Goal: Task Accomplishment & Management: Complete application form

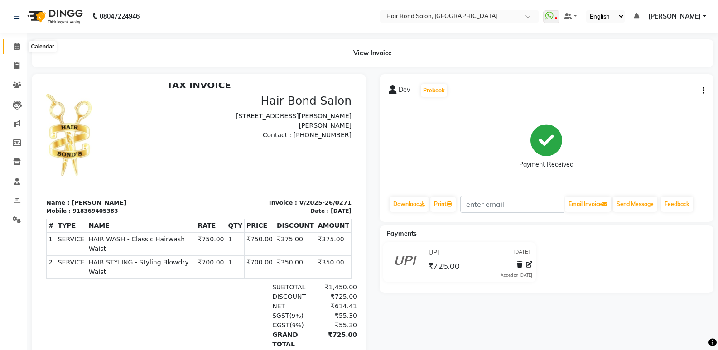
click at [19, 49] on icon at bounding box center [17, 46] width 6 height 7
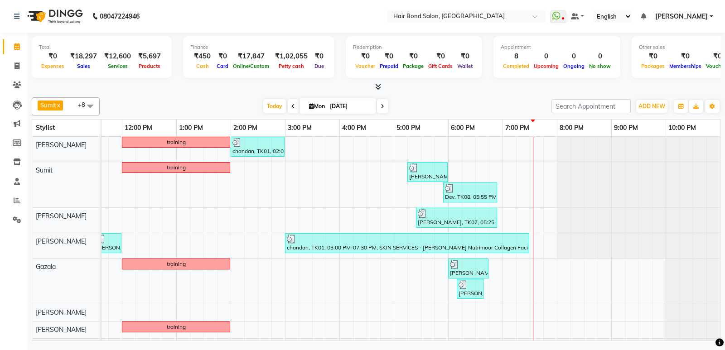
scroll to position [0, 197]
click at [16, 66] on icon at bounding box center [16, 66] width 5 height 7
select select "service"
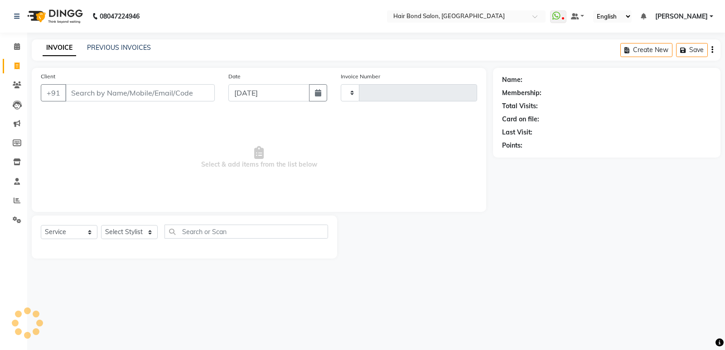
type input "0272"
select select "8721"
click at [115, 92] on input "Client" at bounding box center [139, 92] width 149 height 17
type input "9167476452"
click at [187, 93] on span "Add Client" at bounding box center [191, 92] width 36 height 9
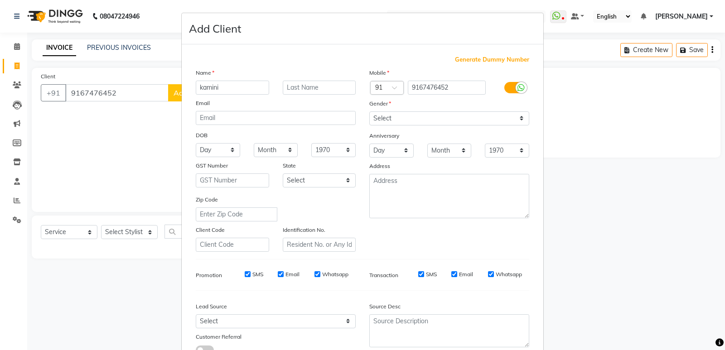
type input "kamini"
click at [403, 120] on select "Select [DEMOGRAPHIC_DATA] [DEMOGRAPHIC_DATA] Other Prefer Not To Say" at bounding box center [449, 118] width 160 height 14
select select "[DEMOGRAPHIC_DATA]"
click at [369, 111] on select "Select [DEMOGRAPHIC_DATA] [DEMOGRAPHIC_DATA] Other Prefer Not To Say" at bounding box center [449, 118] width 160 height 14
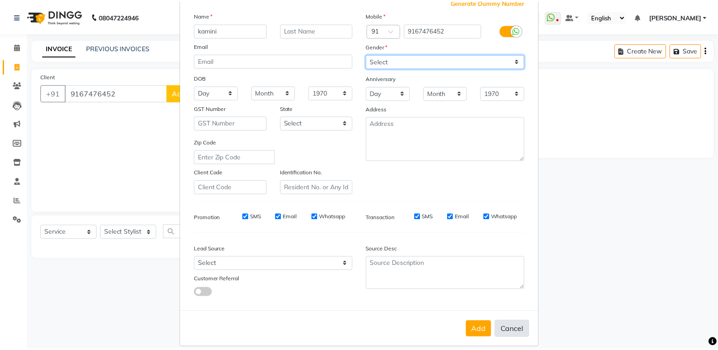
scroll to position [68, 0]
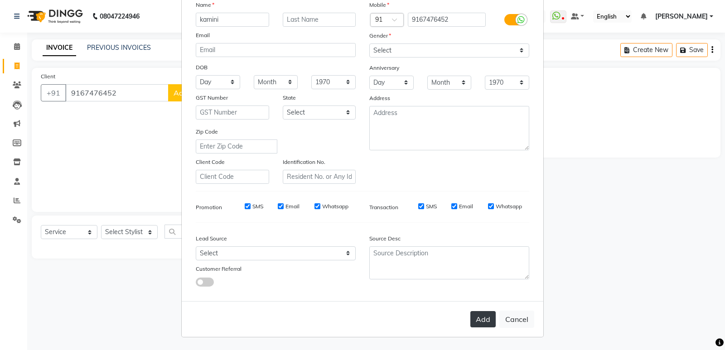
click at [471, 322] on button "Add" at bounding box center [482, 319] width 25 height 16
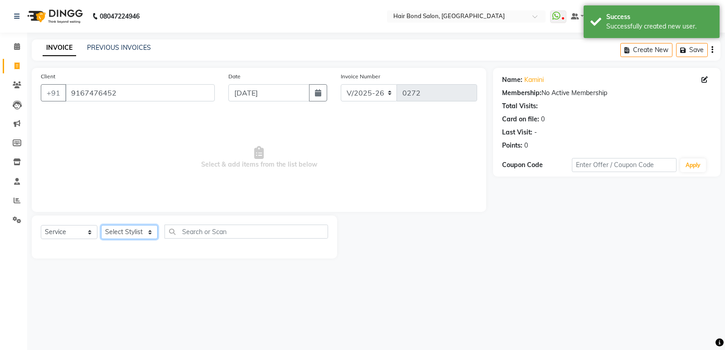
click at [129, 232] on select "Select Stylist [PERSON_NAME] [PERSON_NAME] [PERSON_NAME] [PERSON_NAME] khende […" at bounding box center [129, 232] width 57 height 14
select select "88193"
click at [101, 225] on select "Select Stylist [PERSON_NAME] [PERSON_NAME] [PERSON_NAME] [PERSON_NAME] khende […" at bounding box center [129, 232] width 57 height 14
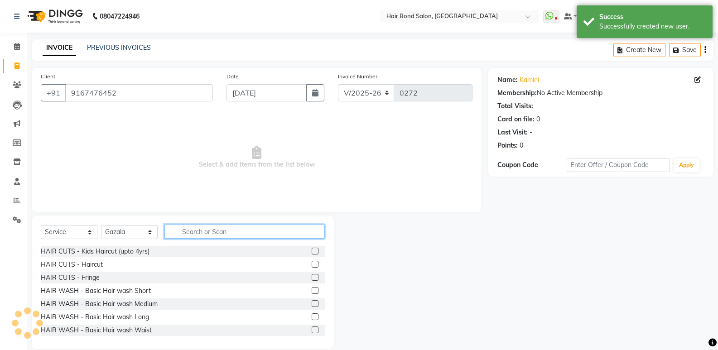
click at [223, 231] on input "text" at bounding box center [244, 232] width 160 height 14
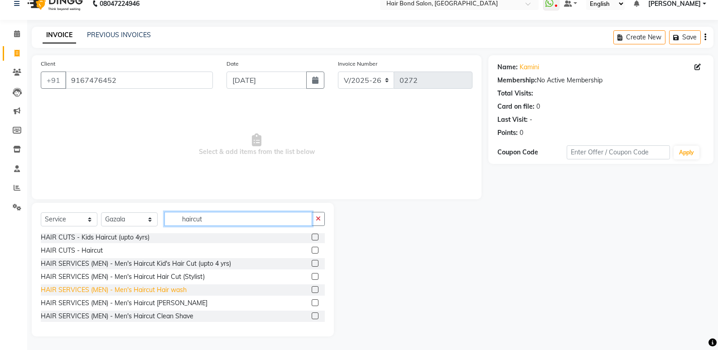
scroll to position [0, 0]
type input "haircut"
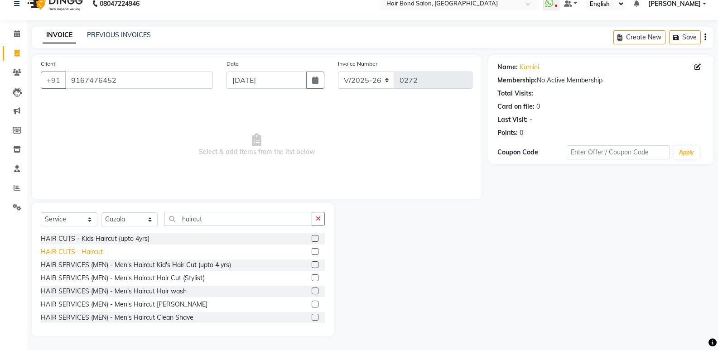
click at [85, 254] on div "HAIR CUTS - Haircut" at bounding box center [72, 252] width 62 height 10
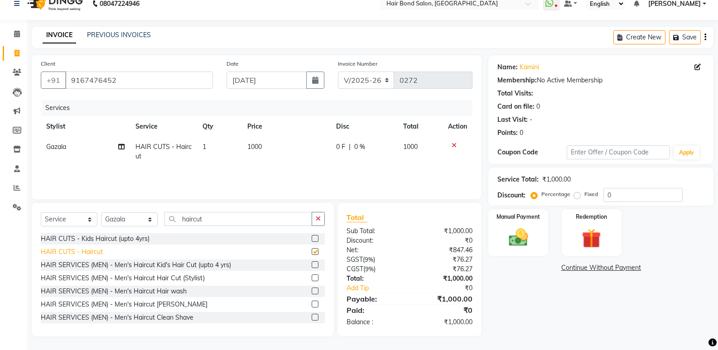
checkbox input "false"
click at [263, 144] on td "1000" at bounding box center [286, 152] width 89 height 30
select select "88193"
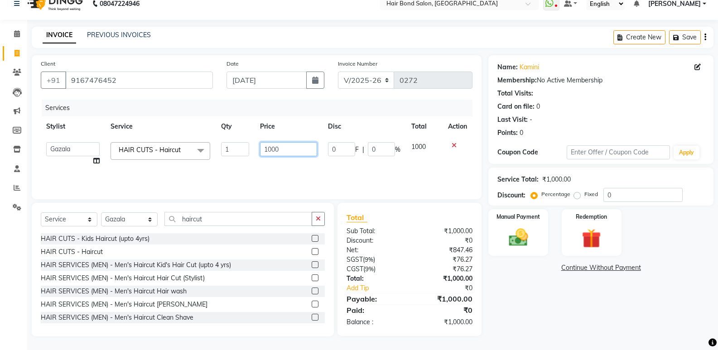
click at [285, 149] on input "1000" at bounding box center [288, 149] width 57 height 14
type input "1"
type input "700"
click at [525, 292] on div "Name: [PERSON_NAME] Membership: No Active Membership Total Visits: Card on file…" at bounding box center [604, 195] width 232 height 281
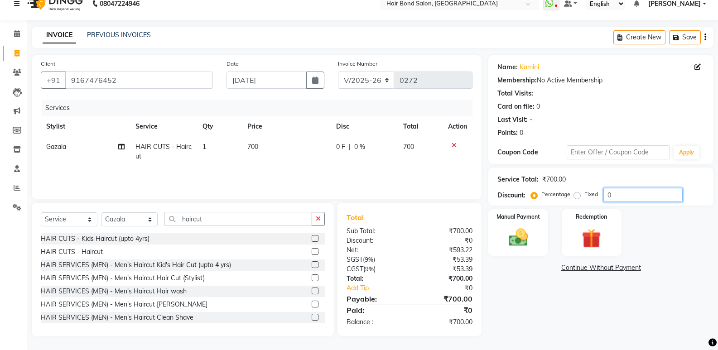
click at [606, 193] on input "0" at bounding box center [642, 195] width 79 height 14
type input "50"
click at [510, 242] on img at bounding box center [518, 237] width 32 height 23
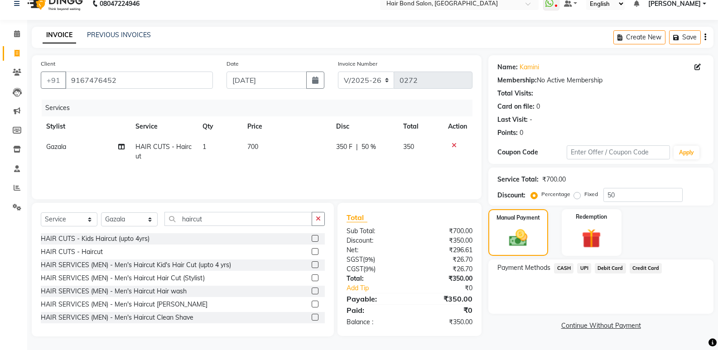
click at [563, 268] on span "CASH" at bounding box center [563, 268] width 19 height 10
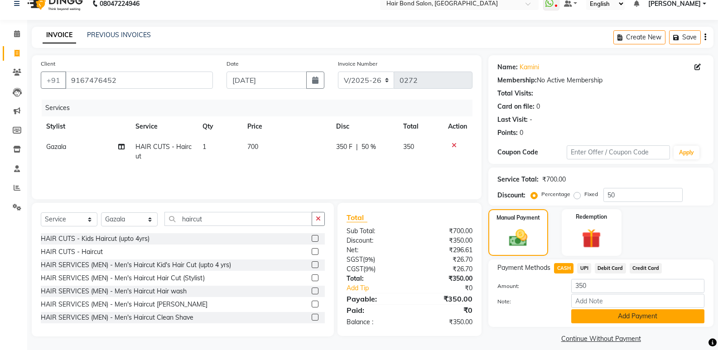
click at [592, 318] on button "Add Payment" at bounding box center [637, 316] width 133 height 14
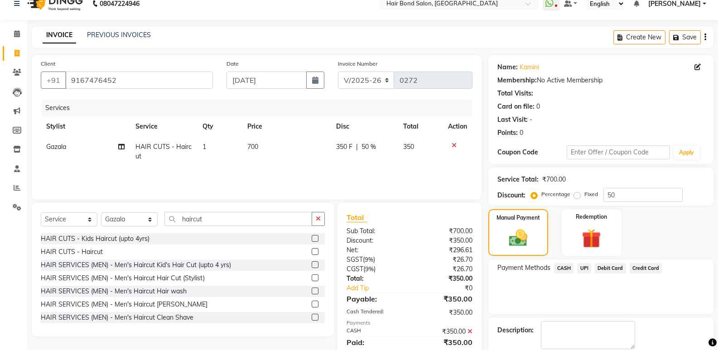
scroll to position [60, 0]
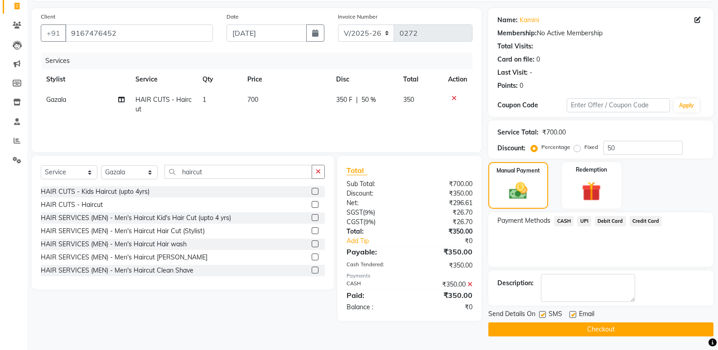
click at [592, 325] on button "Checkout" at bounding box center [600, 329] width 225 height 14
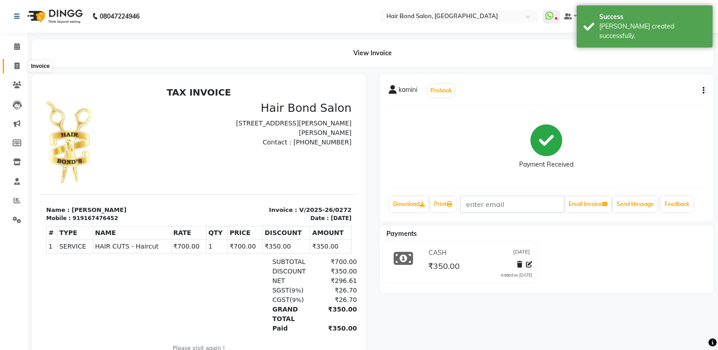
click at [14, 69] on icon at bounding box center [16, 66] width 5 height 7
select select "service"
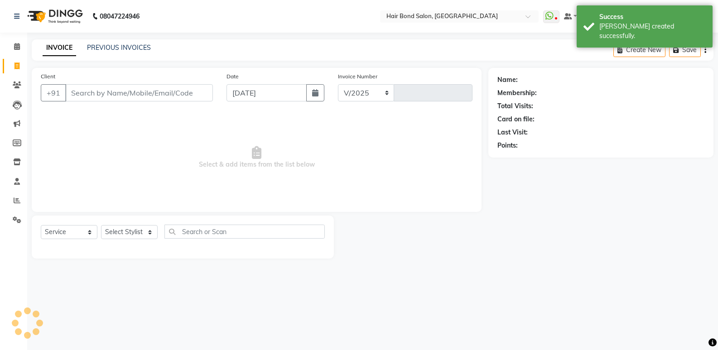
select select "8721"
type input "0273"
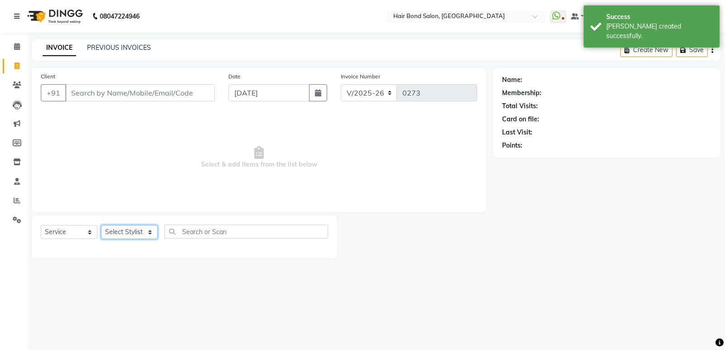
click at [140, 238] on select "Select Stylist [PERSON_NAME] [PERSON_NAME] [PERSON_NAME] [PERSON_NAME] khende […" at bounding box center [129, 232] width 57 height 14
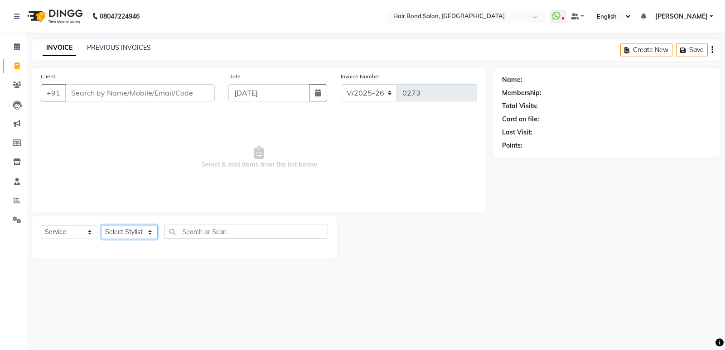
select select "88188"
click at [101, 225] on select "Select Stylist [PERSON_NAME] [PERSON_NAME] [PERSON_NAME] [PERSON_NAME] khende […" at bounding box center [129, 232] width 57 height 14
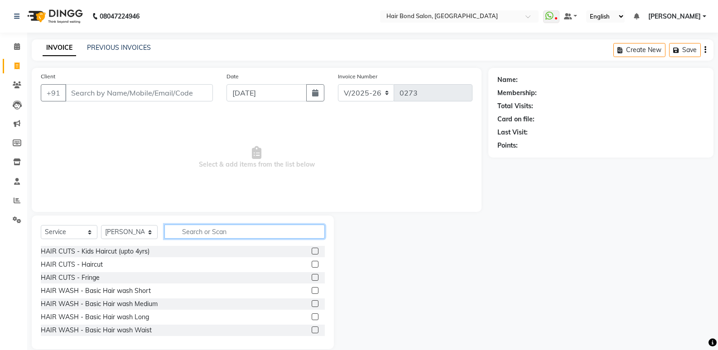
click at [184, 231] on input "text" at bounding box center [244, 232] width 160 height 14
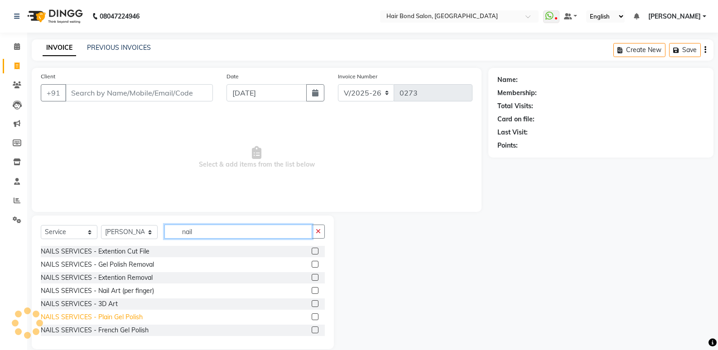
type input "nail"
click at [128, 317] on div "NAILS SERVICES - Plain Gel Polish" at bounding box center [92, 318] width 102 height 10
checkbox input "false"
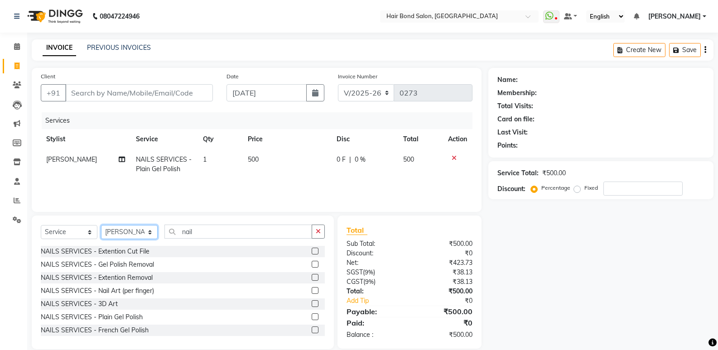
click at [145, 235] on select "Select Stylist [PERSON_NAME] [PERSON_NAME] [PERSON_NAME] [PERSON_NAME] khende […" at bounding box center [129, 232] width 57 height 14
select select "88186"
click at [101, 225] on select "Select Stylist [PERSON_NAME] [PERSON_NAME] [PERSON_NAME] [PERSON_NAME] khende […" at bounding box center [129, 232] width 57 height 14
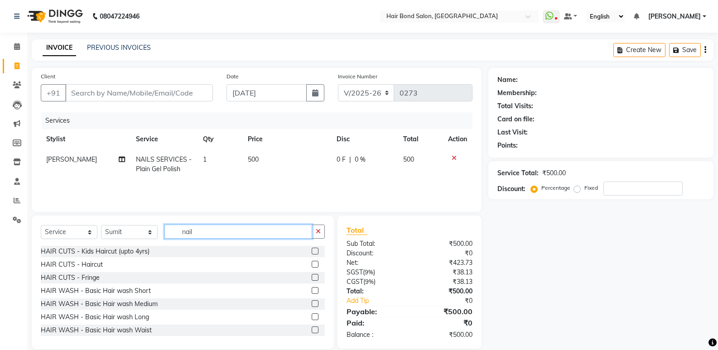
click at [204, 229] on input "nail" at bounding box center [238, 232] width 148 height 14
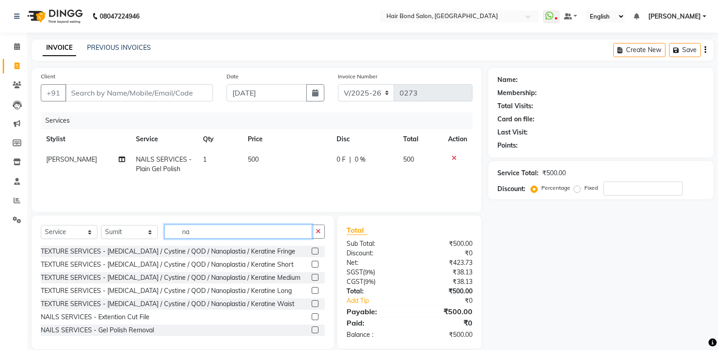
type input "n"
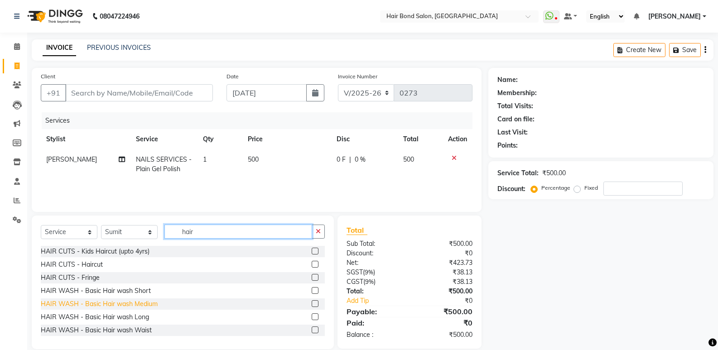
type input "hair"
click at [135, 305] on div "HAIR WASH - Basic Hair wash Medium" at bounding box center [99, 304] width 117 height 10
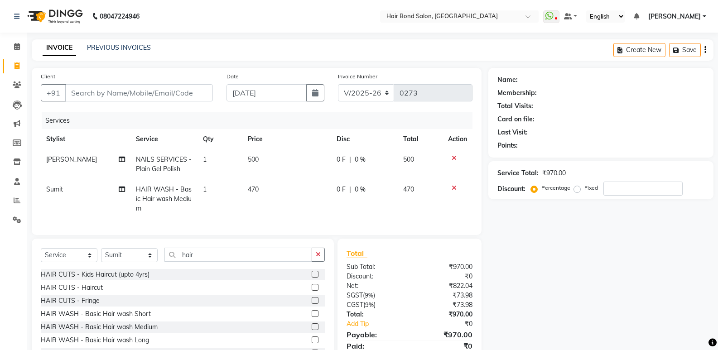
scroll to position [45, 0]
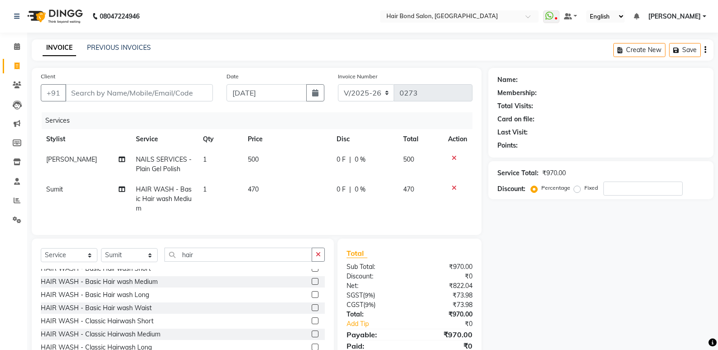
click at [161, 287] on div "HAIR WASH - Basic Hair wash Medium" at bounding box center [183, 281] width 284 height 11
click at [312, 285] on label at bounding box center [315, 281] width 7 height 7
click at [312, 285] on input "checkbox" at bounding box center [315, 282] width 6 height 6
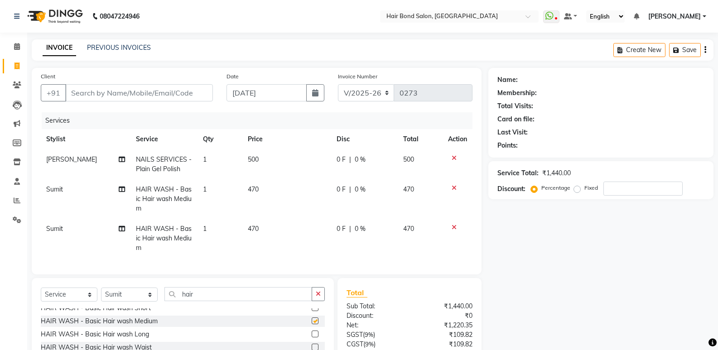
checkbox input "false"
click at [137, 92] on input "Client" at bounding box center [139, 92] width 148 height 17
type input "f"
type input "0"
type input "f"
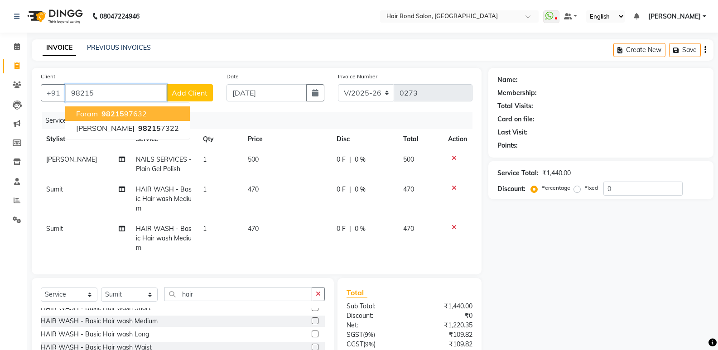
click at [124, 111] on ngb-highlight "98215 97632" at bounding box center [123, 113] width 47 height 9
type input "9821597632"
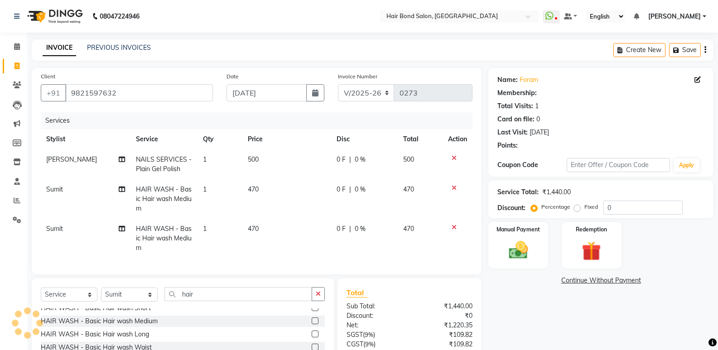
select select "1: Object"
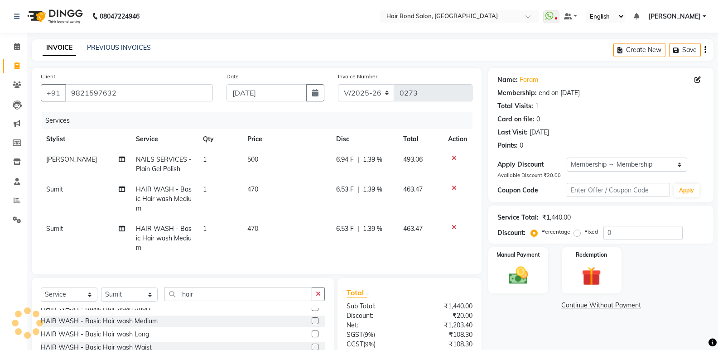
type input "20"
click at [636, 165] on select "Select Membership → Membership" at bounding box center [627, 165] width 120 height 14
select select "0:"
click at [567, 158] on select "Select Membership → Membership" at bounding box center [627, 165] width 120 height 14
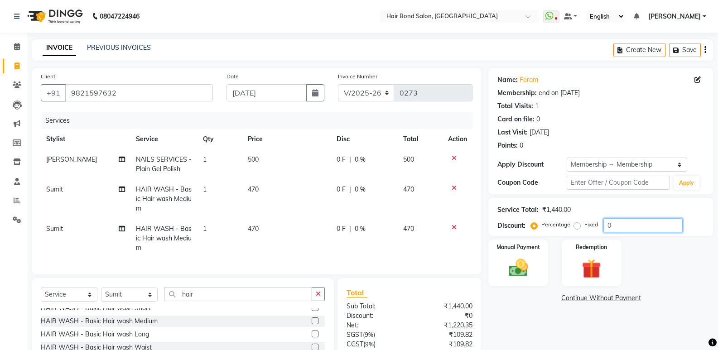
click at [605, 222] on input "0" at bounding box center [642, 225] width 79 height 14
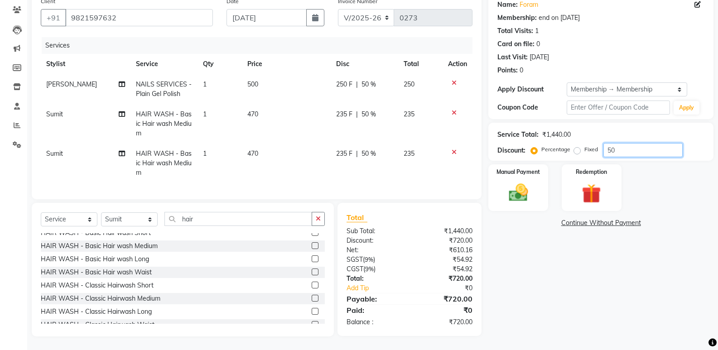
scroll to position [82, 0]
type input "50"
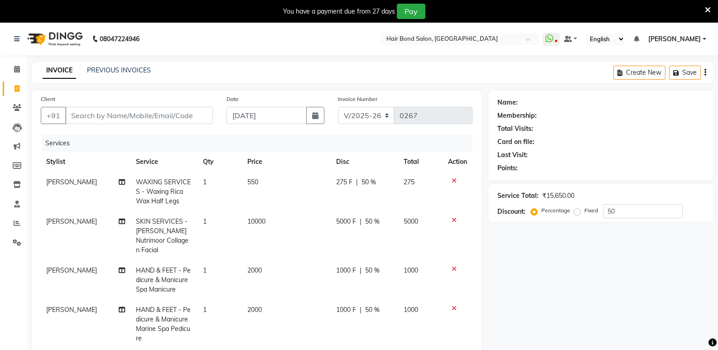
select select "8721"
select select "service"
select select "88188"
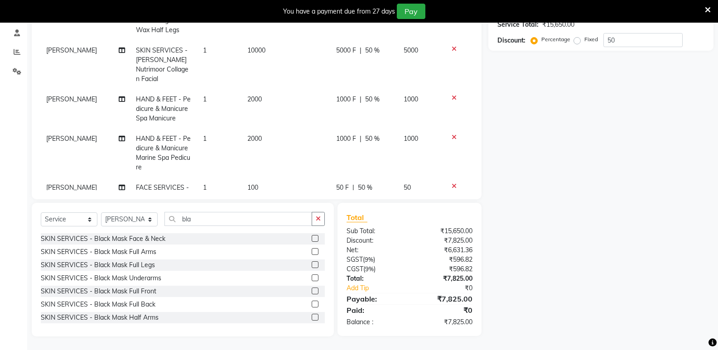
scroll to position [109, 0]
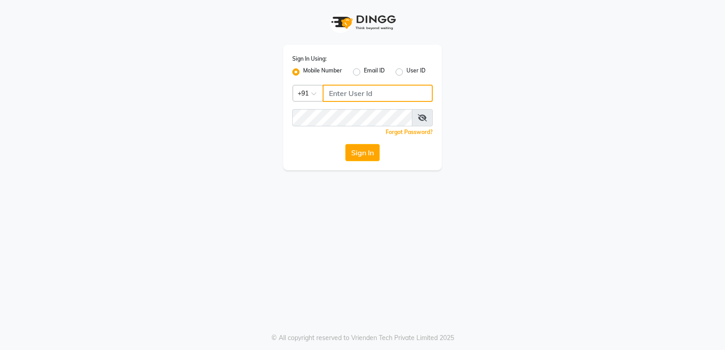
type input "8879293507"
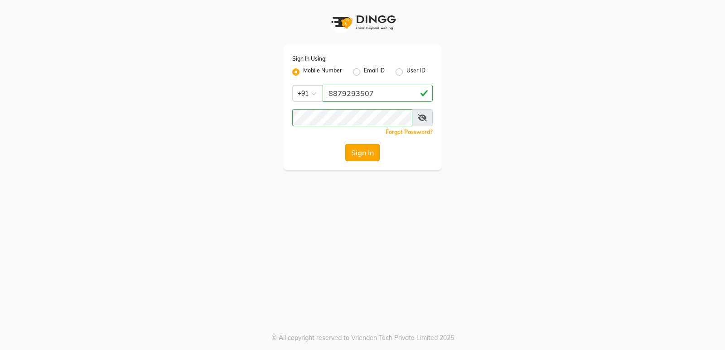
click at [368, 151] on button "Sign In" at bounding box center [362, 152] width 34 height 17
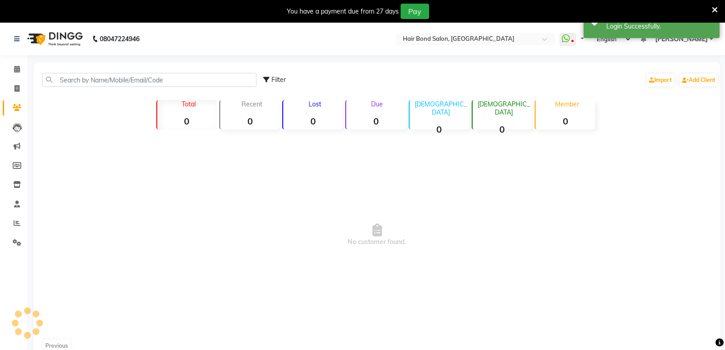
select select "en"
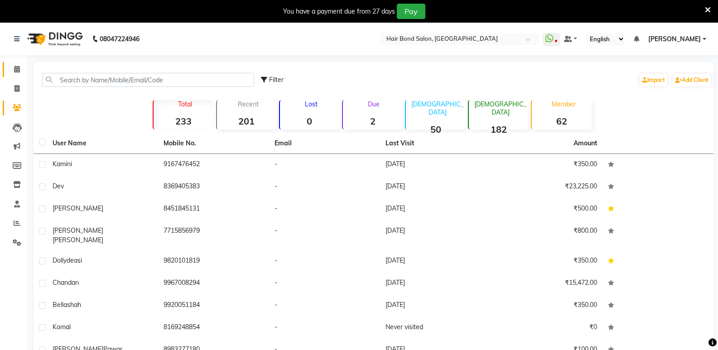
click at [15, 66] on icon at bounding box center [17, 69] width 6 height 7
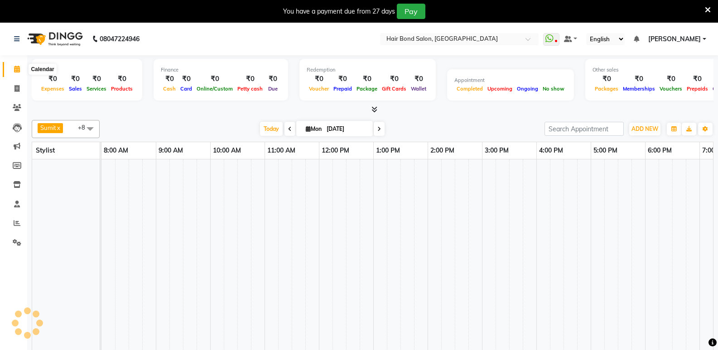
click at [14, 63] on link "Calendar" at bounding box center [14, 69] width 22 height 15
click at [14, 65] on span at bounding box center [17, 69] width 16 height 10
click at [15, 70] on icon at bounding box center [17, 69] width 6 height 7
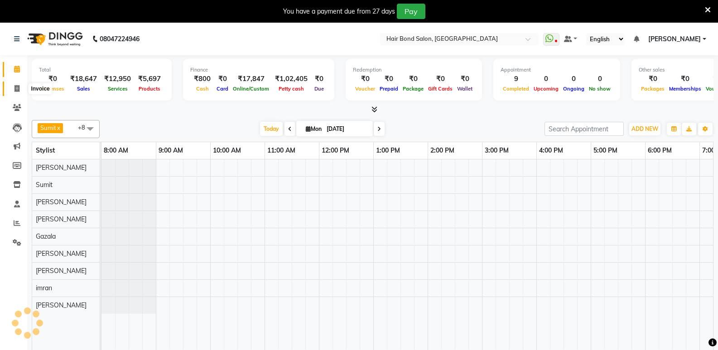
click at [16, 89] on icon at bounding box center [16, 88] width 5 height 7
select select "service"
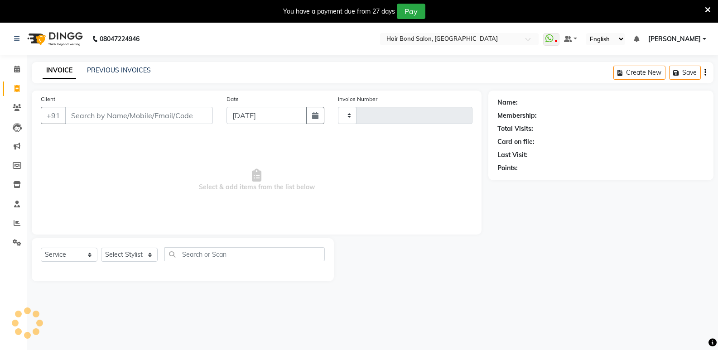
click at [119, 115] on input "Client" at bounding box center [139, 115] width 148 height 17
select select "8721"
type input "0273"
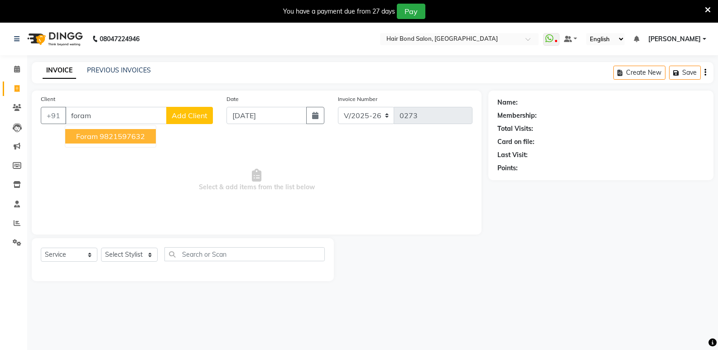
click at [113, 140] on ngb-highlight "9821597632" at bounding box center [122, 136] width 45 height 9
type input "9821597632"
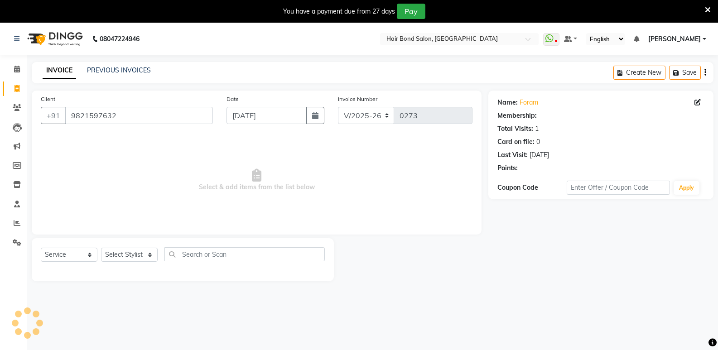
select select "1: Object"
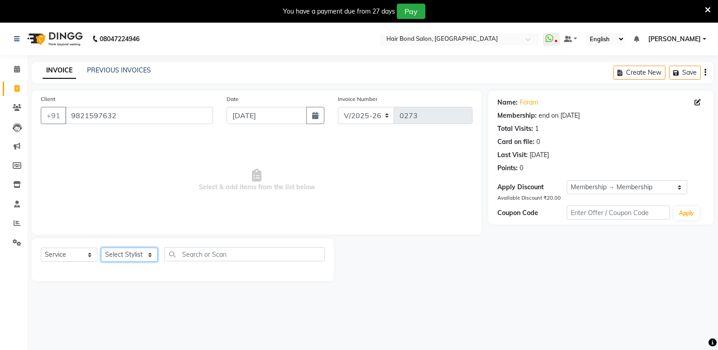
click at [121, 253] on select "Select Stylist [PERSON_NAME] [PERSON_NAME] [PERSON_NAME] [PERSON_NAME] khende […" at bounding box center [129, 255] width 57 height 14
select select "88188"
click at [101, 248] on select "Select Stylist [PERSON_NAME] [PERSON_NAME] [PERSON_NAME] [PERSON_NAME] khende […" at bounding box center [129, 255] width 57 height 14
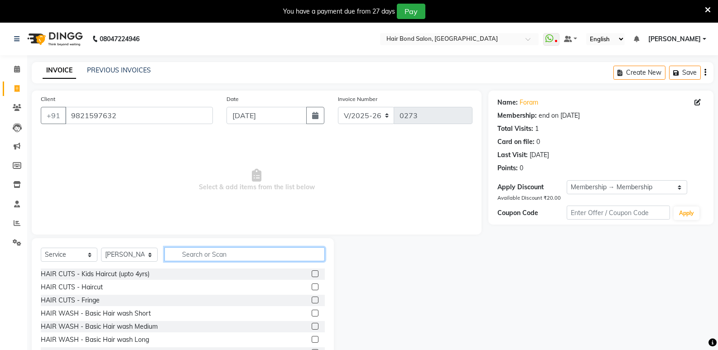
click at [187, 249] on input "text" at bounding box center [244, 254] width 160 height 14
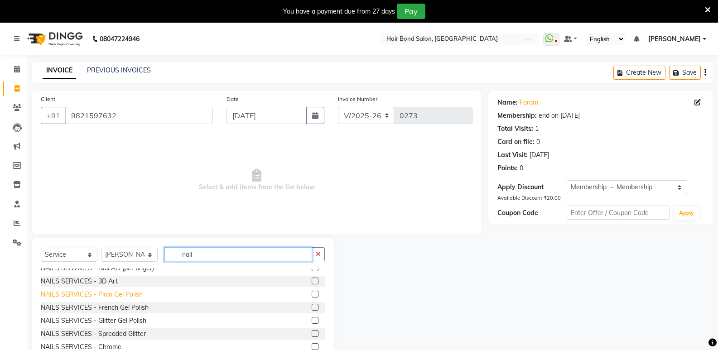
type input "nail"
click at [128, 296] on div "NAILS SERVICES - Plain Gel Polish" at bounding box center [92, 295] width 102 height 10
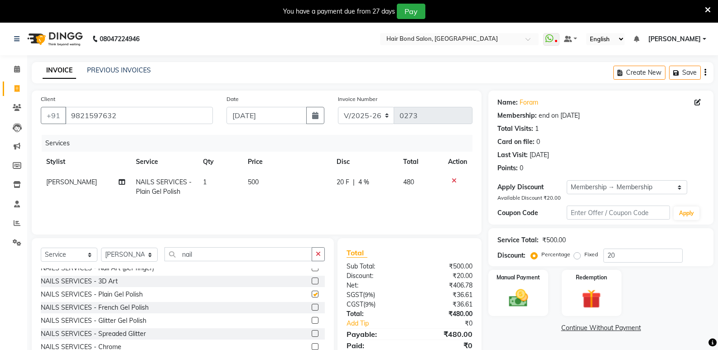
checkbox input "false"
click at [199, 255] on input "nail" at bounding box center [238, 254] width 148 height 14
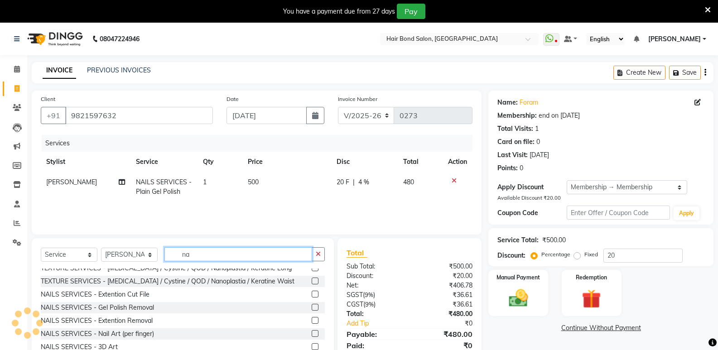
type input "n"
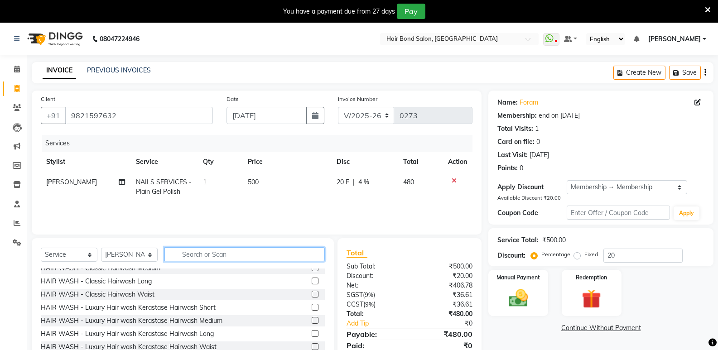
scroll to position [255, 0]
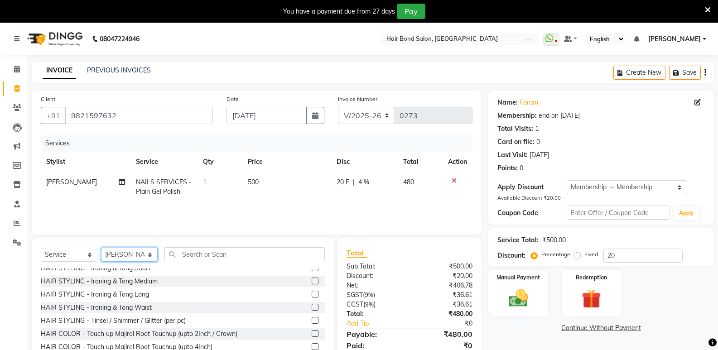
click at [134, 258] on select "Select Stylist [PERSON_NAME] [PERSON_NAME] [PERSON_NAME] [PERSON_NAME] khende […" at bounding box center [129, 255] width 57 height 14
select select "88186"
click at [101, 248] on select "Select Stylist [PERSON_NAME] [PERSON_NAME] [PERSON_NAME] [PERSON_NAME] khende […" at bounding box center [129, 255] width 57 height 14
click at [182, 253] on input "text" at bounding box center [244, 254] width 160 height 14
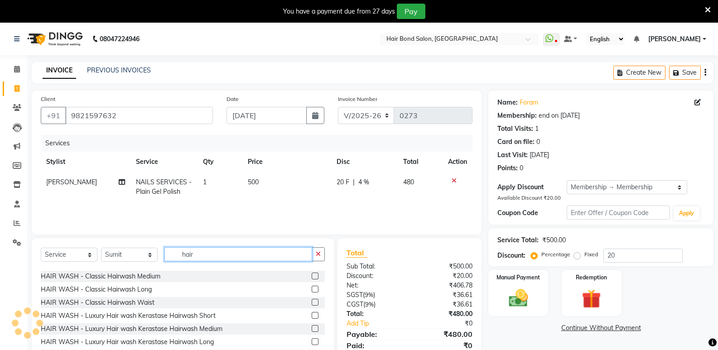
scroll to position [74, 0]
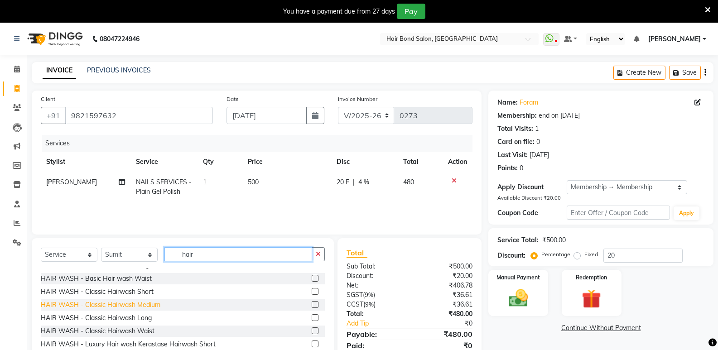
type input "hair"
click at [144, 305] on div "HAIR WASH - Classic Hairwash Medium" at bounding box center [101, 305] width 120 height 10
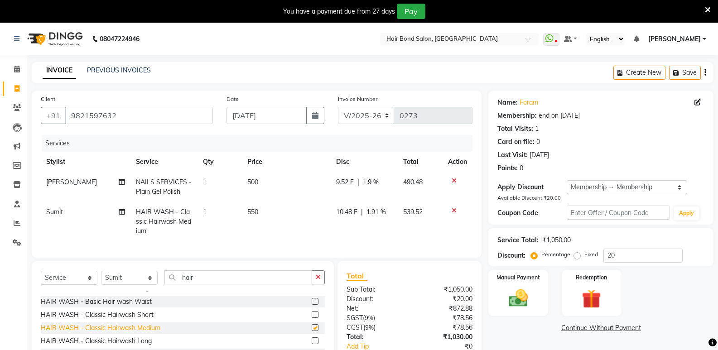
checkbox input "false"
click at [452, 209] on icon at bounding box center [454, 210] width 5 height 6
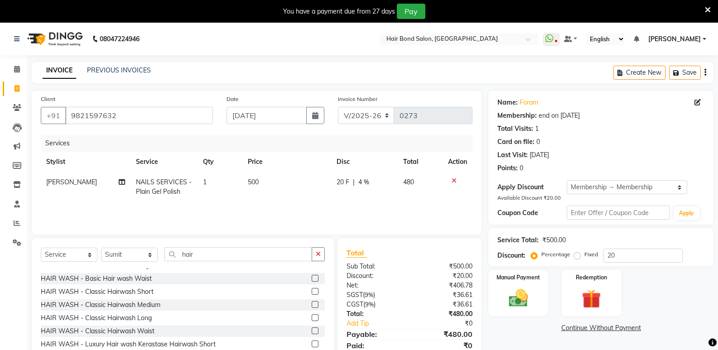
scroll to position [0, 0]
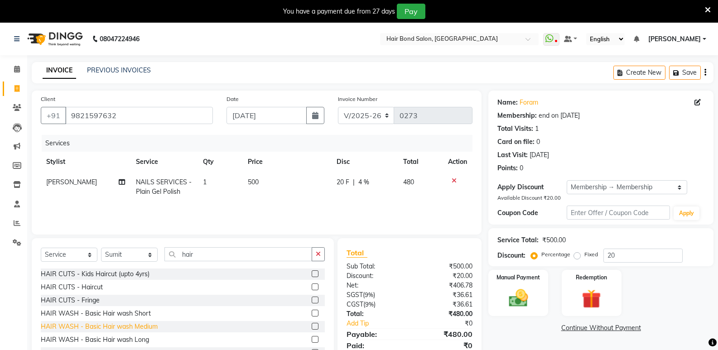
click at [154, 328] on div "HAIR WASH - Basic Hair wash Medium" at bounding box center [99, 327] width 117 height 10
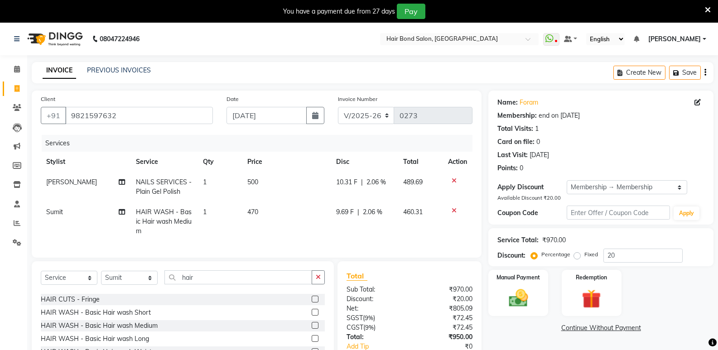
scroll to position [45, 0]
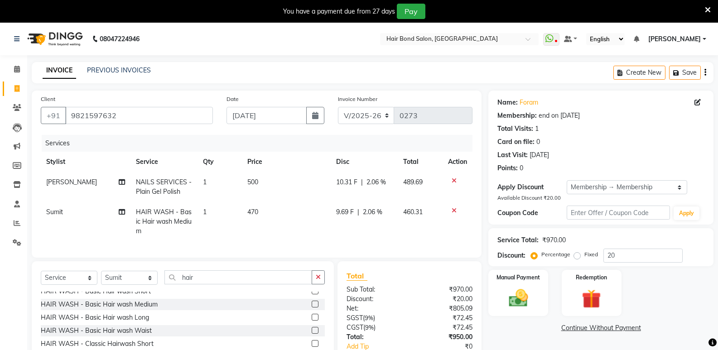
click at [177, 310] on div "HAIR WASH - Basic Hair wash Medium" at bounding box center [183, 304] width 284 height 11
click at [312, 308] on label at bounding box center [315, 304] width 7 height 7
click at [312, 308] on input "checkbox" at bounding box center [315, 305] width 6 height 6
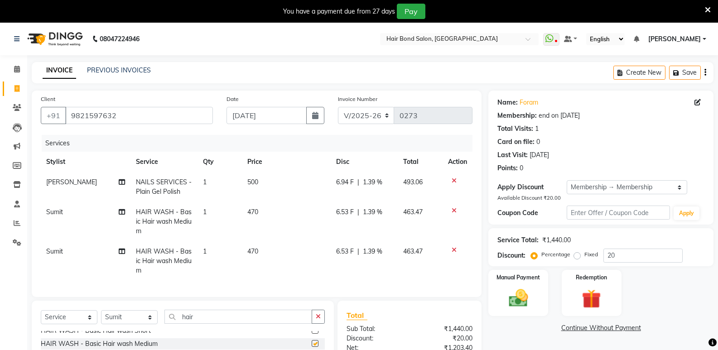
checkbox input "false"
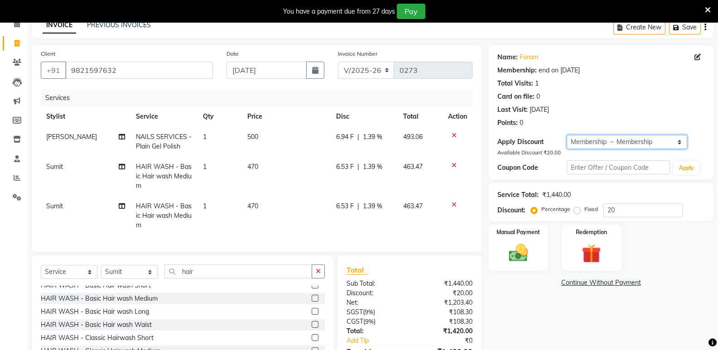
click at [668, 140] on select "Select Membership → Membership" at bounding box center [627, 142] width 120 height 14
select select "0:"
click at [567, 135] on select "Select Membership → Membership" at bounding box center [627, 142] width 120 height 14
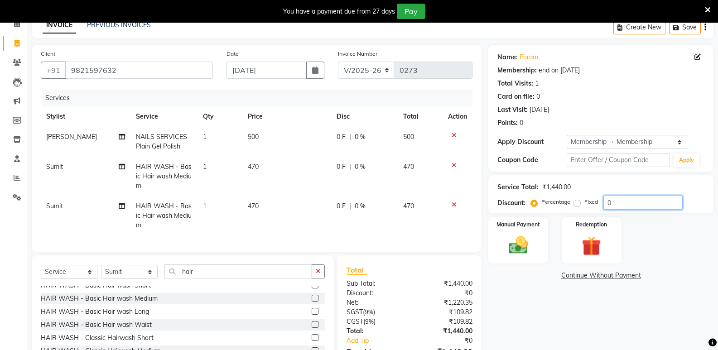
click at [606, 201] on input "0" at bounding box center [642, 203] width 79 height 14
type input "50"
click at [525, 258] on div "Manual Payment" at bounding box center [518, 240] width 62 height 48
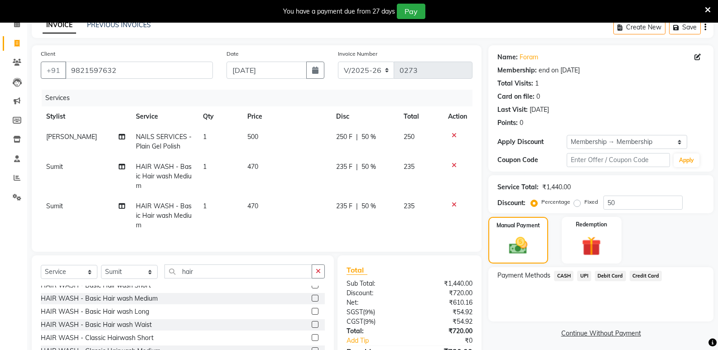
click at [586, 274] on span "UPI" at bounding box center [584, 276] width 14 height 10
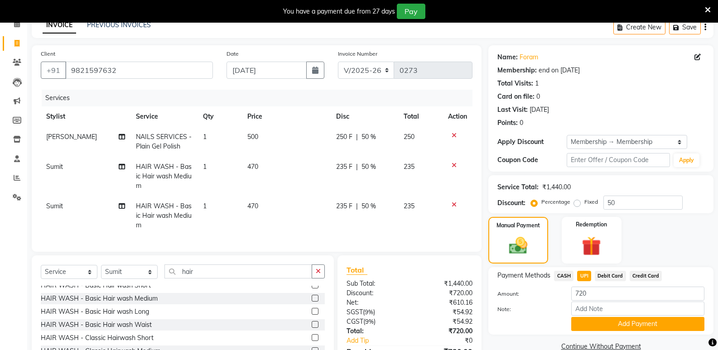
scroll to position [91, 0]
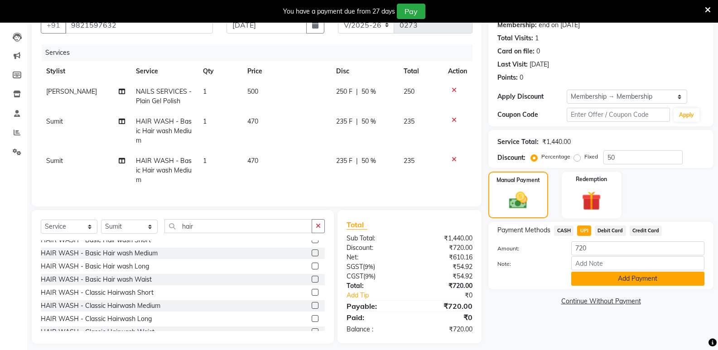
click at [589, 281] on button "Add Payment" at bounding box center [637, 279] width 133 height 14
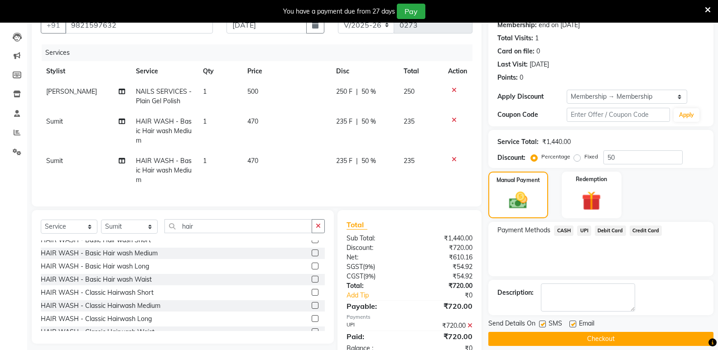
scroll to position [105, 0]
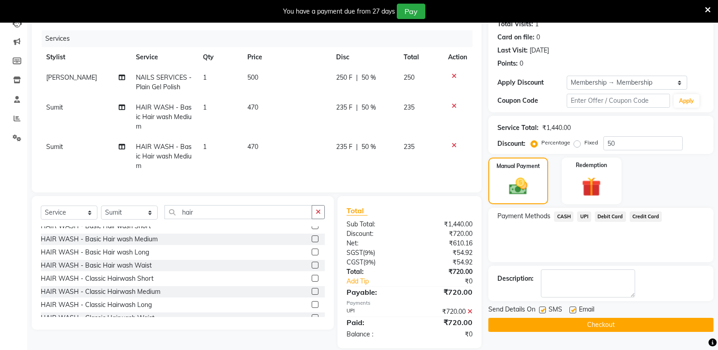
click at [533, 326] on button "Checkout" at bounding box center [600, 325] width 225 height 14
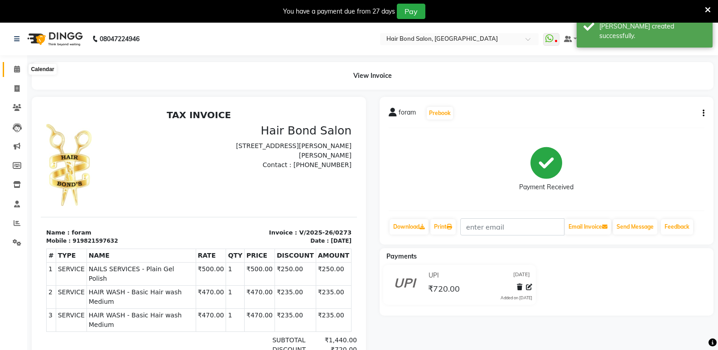
click at [13, 71] on span at bounding box center [17, 69] width 16 height 10
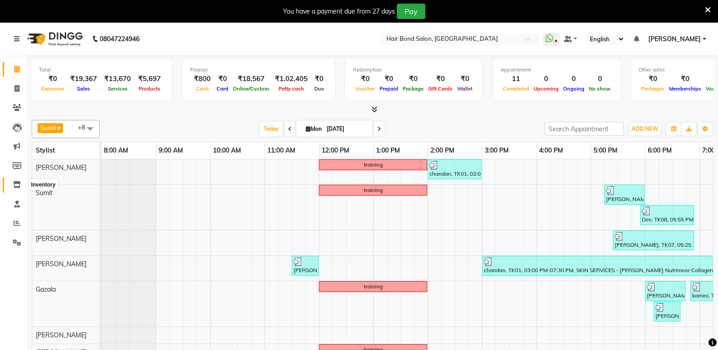
click at [19, 183] on icon at bounding box center [17, 184] width 8 height 7
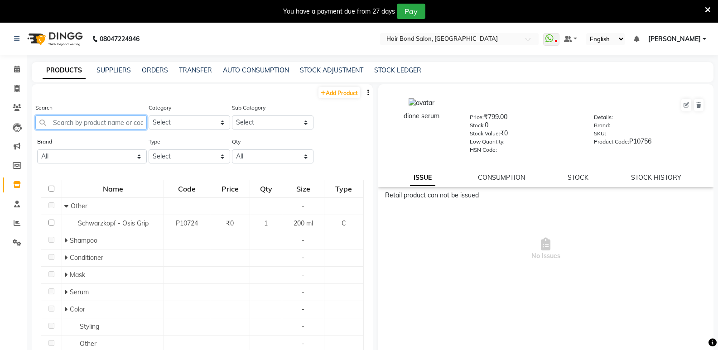
click at [92, 120] on input "text" at bounding box center [90, 122] width 111 height 14
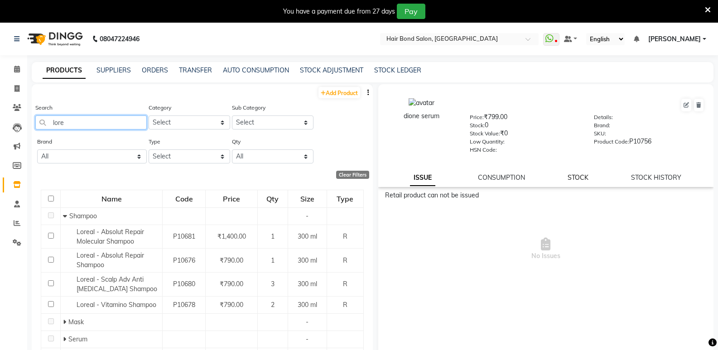
type input "lore"
click at [571, 178] on link "STOCK" at bounding box center [578, 177] width 21 height 8
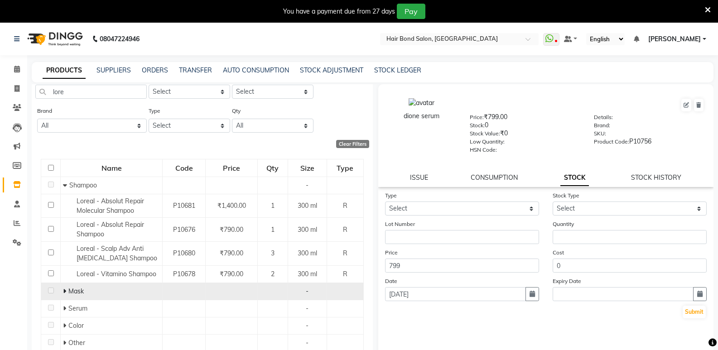
scroll to position [45, 0]
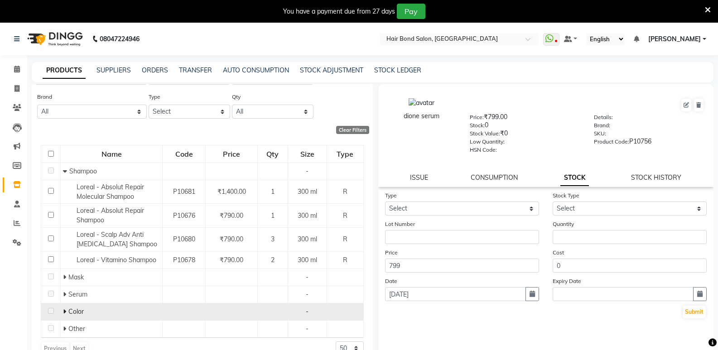
click at [80, 315] on span "Color" at bounding box center [75, 312] width 15 height 8
click at [64, 310] on icon at bounding box center [64, 311] width 3 height 6
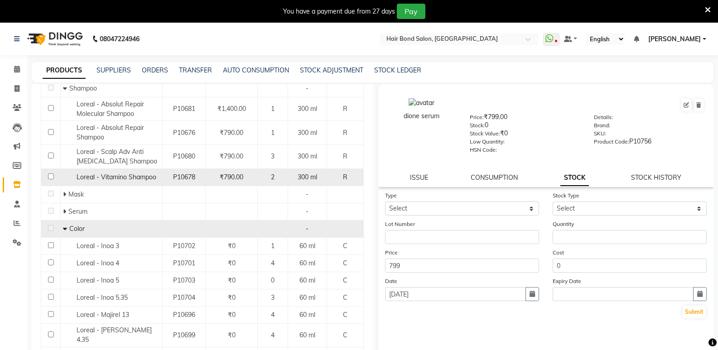
scroll to position [181, 0]
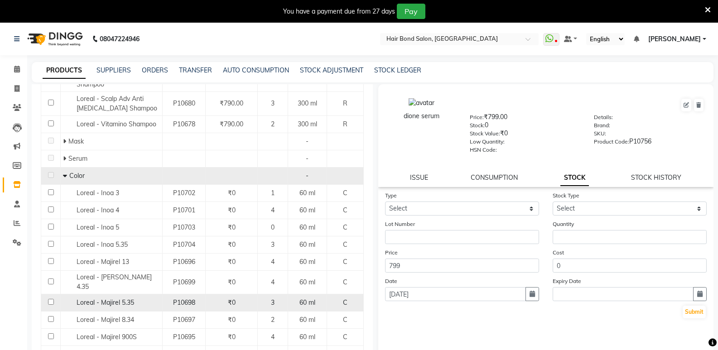
click at [127, 298] on span "Loreal - Majirel 5.35" at bounding box center [106, 302] width 58 height 8
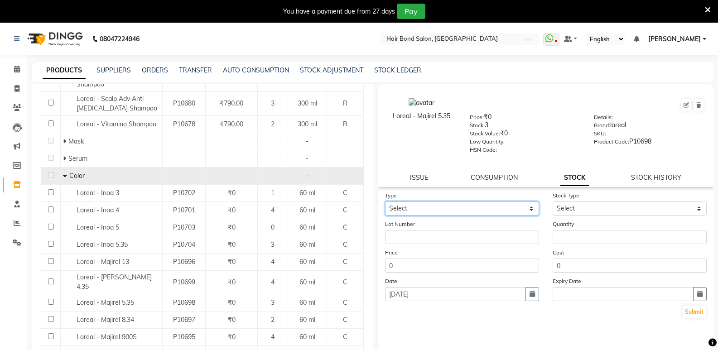
click at [396, 207] on select "Select In Out" at bounding box center [462, 209] width 154 height 14
select select "out"
click at [385, 202] on select "Select In Out" at bounding box center [462, 209] width 154 height 14
select select
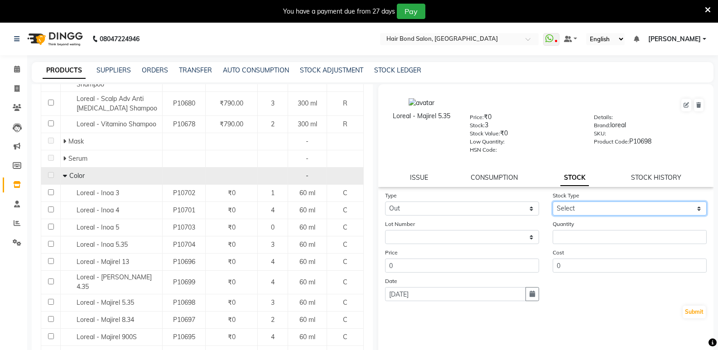
click at [640, 207] on select "Select Internal Use Damaged Expired Adjustment Return Other" at bounding box center [630, 209] width 154 height 14
select select "internal use"
click at [553, 202] on select "Select Internal Use Damaged Expired Adjustment Return Other" at bounding box center [630, 209] width 154 height 14
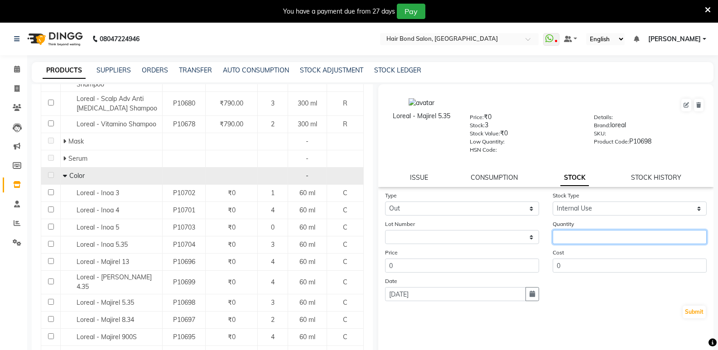
click at [623, 241] on input "number" at bounding box center [630, 237] width 154 height 14
type input "1"
click at [694, 313] on button "Submit" at bounding box center [694, 312] width 23 height 13
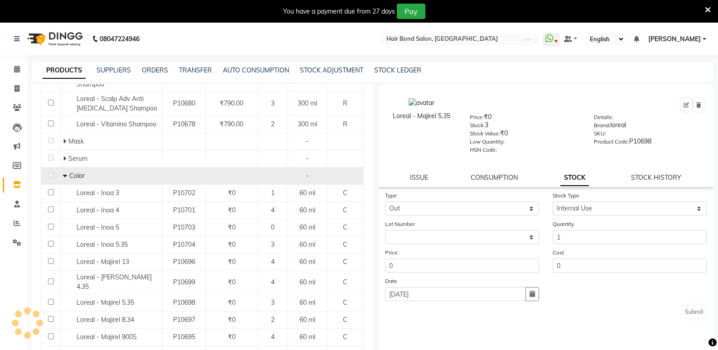
select select
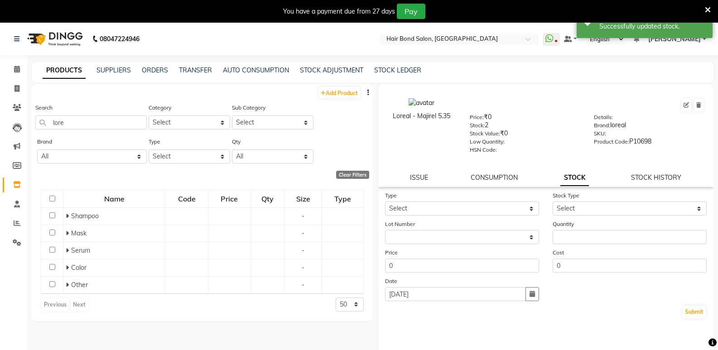
scroll to position [0, 0]
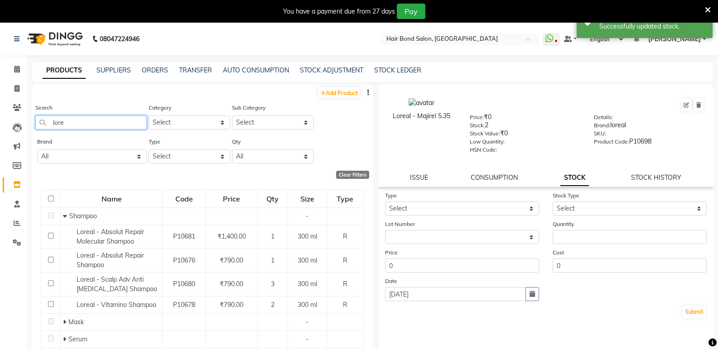
click at [107, 124] on input "lore" at bounding box center [90, 122] width 111 height 14
type input "l"
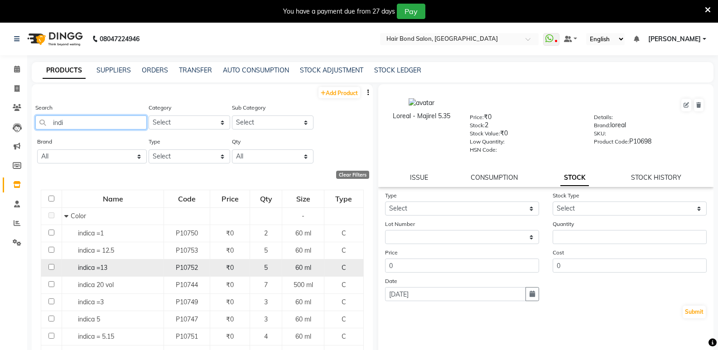
type input "indi"
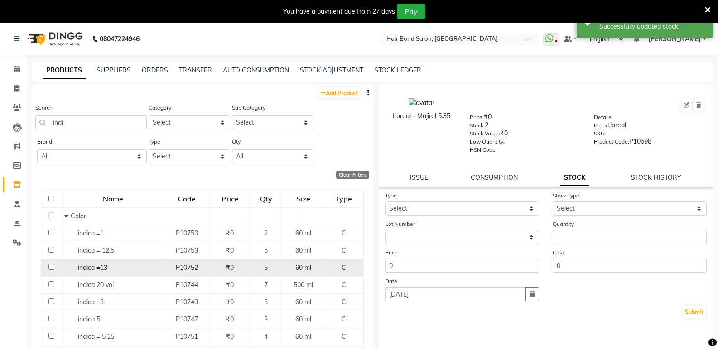
click at [114, 265] on div "indica =13" at bounding box center [112, 268] width 97 height 10
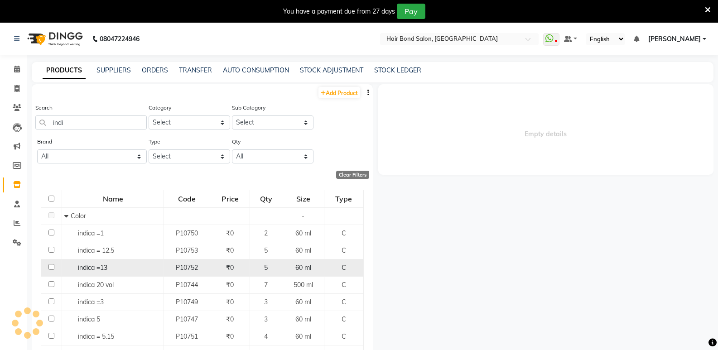
select select
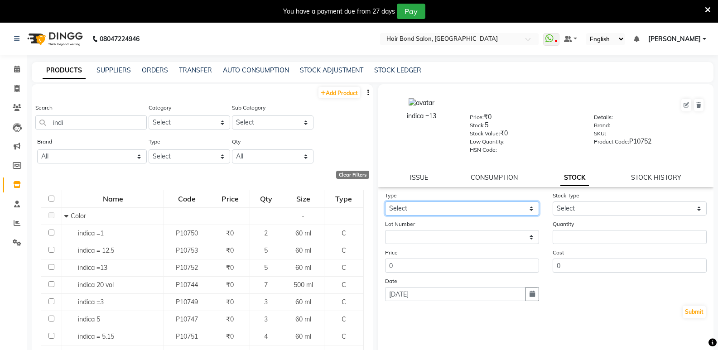
click at [455, 207] on select "Select In Out" at bounding box center [462, 209] width 154 height 14
select select "out"
click at [385, 202] on select "Select In Out" at bounding box center [462, 209] width 154 height 14
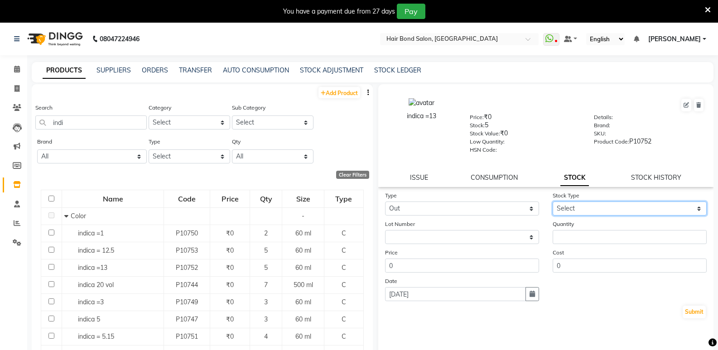
drag, startPoint x: 597, startPoint y: 207, endPoint x: 593, endPoint y: 215, distance: 8.5
click at [597, 207] on select "Select Internal Use Damaged Expired Adjustment Return Other" at bounding box center [630, 209] width 154 height 14
select select "internal use"
click at [553, 202] on select "Select Internal Use Damaged Expired Adjustment Return Other" at bounding box center [630, 209] width 154 height 14
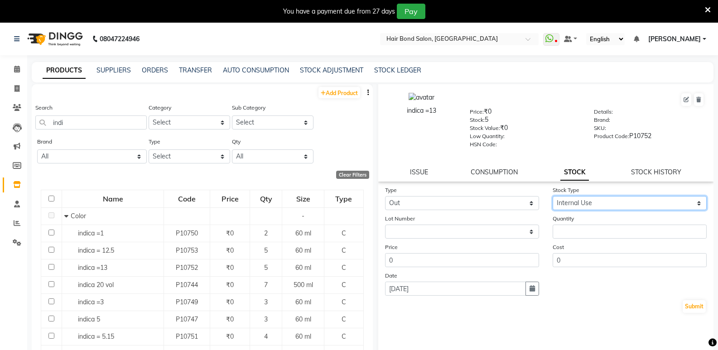
scroll to position [7, 0]
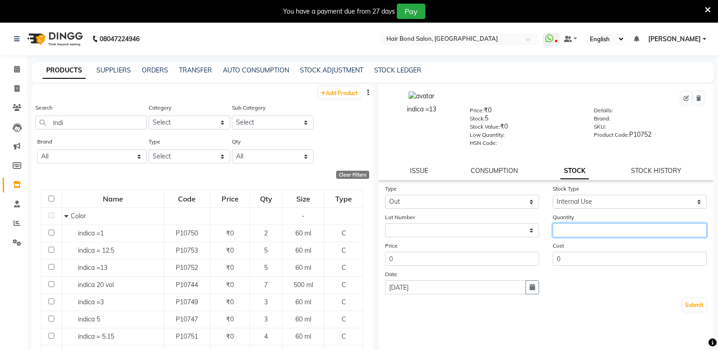
click at [593, 233] on input "number" at bounding box center [630, 230] width 154 height 14
type input "2"
click at [696, 304] on button "Submit" at bounding box center [694, 305] width 23 height 13
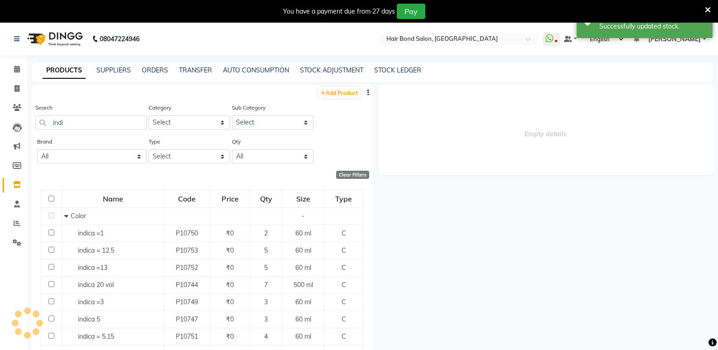
select select
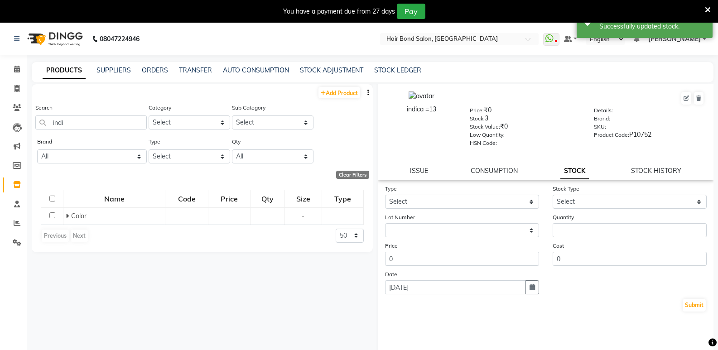
scroll to position [0, 0]
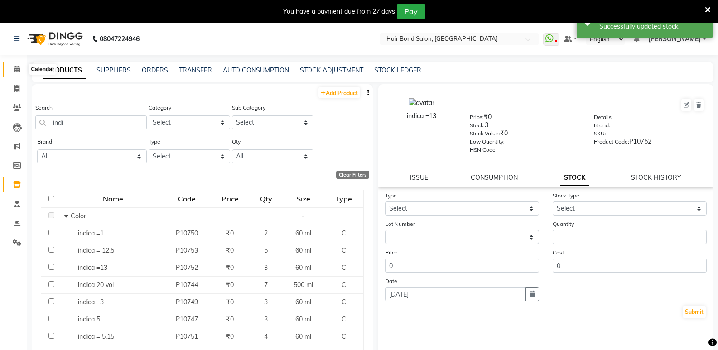
click at [14, 66] on icon at bounding box center [17, 69] width 6 height 7
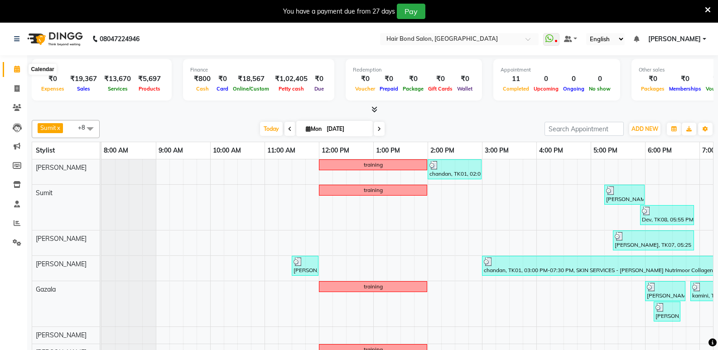
click at [17, 70] on icon at bounding box center [17, 69] width 6 height 7
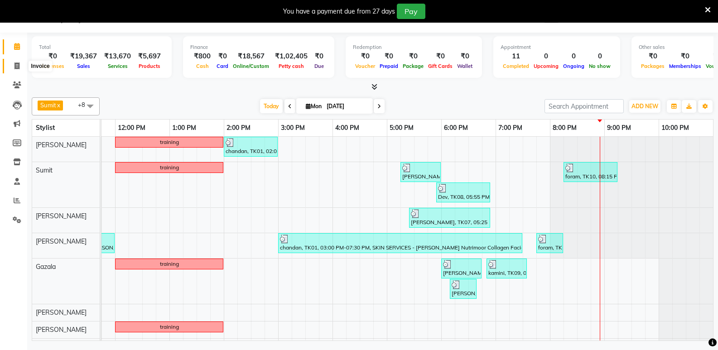
click at [20, 64] on span at bounding box center [17, 66] width 16 height 10
select select "service"
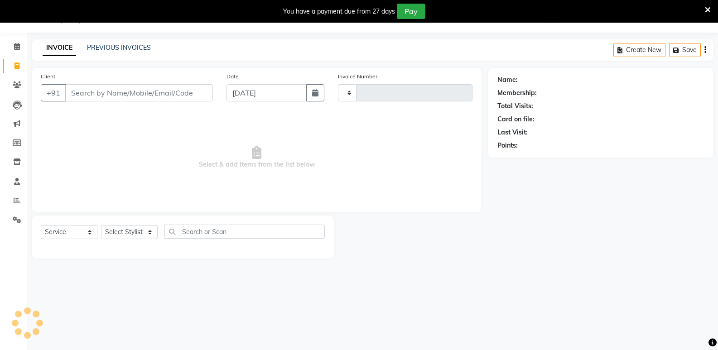
type input "0274"
select select "8721"
drag, startPoint x: 151, startPoint y: 232, endPoint x: 150, endPoint y: 225, distance: 7.3
click at [151, 232] on select "Select Stylist [PERSON_NAME] [PERSON_NAME] [PERSON_NAME] [PERSON_NAME] khende […" at bounding box center [129, 232] width 57 height 14
select select "88188"
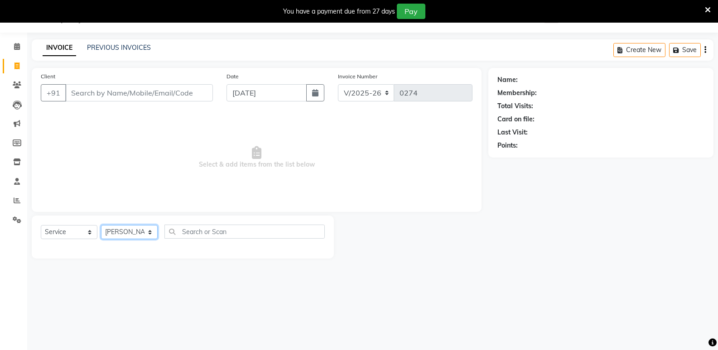
click at [101, 225] on select "Select Stylist [PERSON_NAME] [PERSON_NAME] [PERSON_NAME] [PERSON_NAME] khende […" at bounding box center [129, 232] width 57 height 14
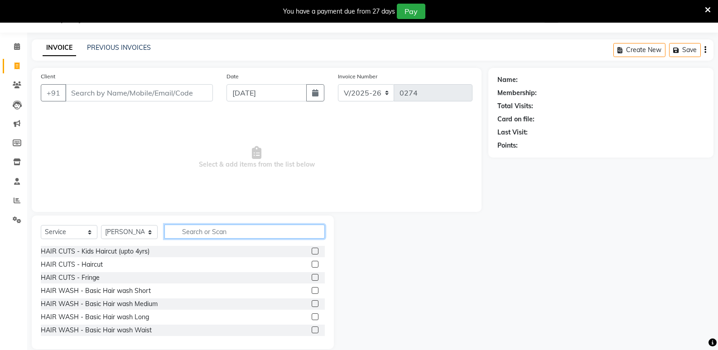
click at [194, 228] on input "text" at bounding box center [244, 232] width 160 height 14
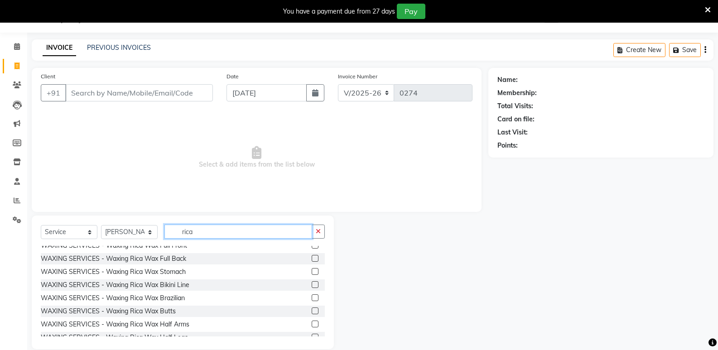
scroll to position [91, 0]
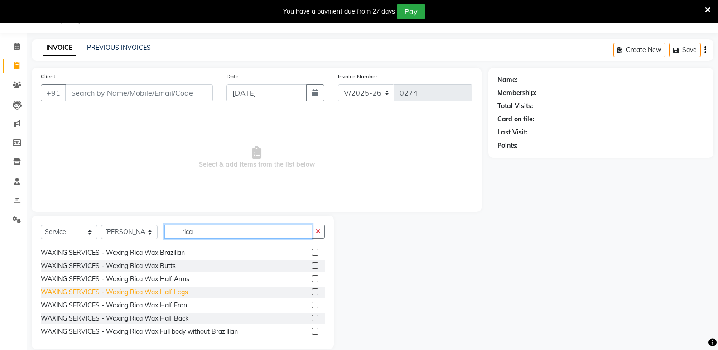
type input "rica"
click at [173, 293] on div "WAXING SERVICES - Waxing Rica Wax Half Legs" at bounding box center [114, 293] width 147 height 10
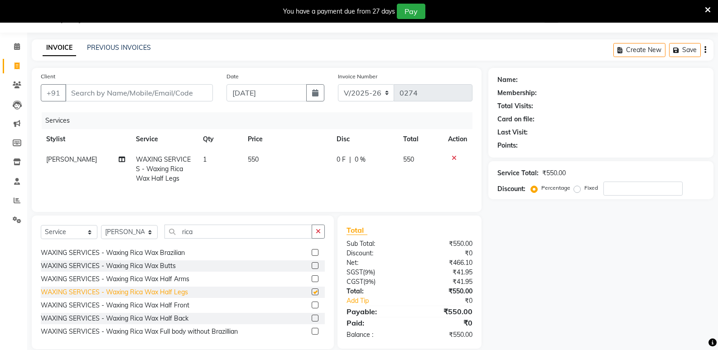
checkbox input "false"
click at [176, 281] on div "WAXING SERVICES - Waxing Rica Wax Half Arms" at bounding box center [115, 279] width 149 height 10
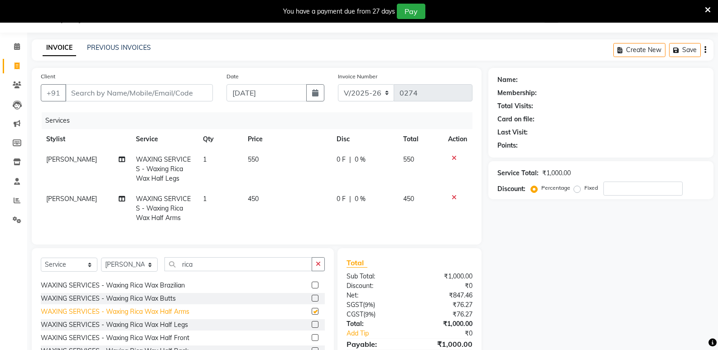
checkbox input "false"
click at [135, 265] on select "Select Stylist [PERSON_NAME] [PERSON_NAME] [PERSON_NAME] [PERSON_NAME] khende […" at bounding box center [129, 265] width 57 height 14
select select "88186"
click at [101, 265] on select "Select Stylist [PERSON_NAME] [PERSON_NAME] [PERSON_NAME] [PERSON_NAME] khende […" at bounding box center [129, 265] width 57 height 14
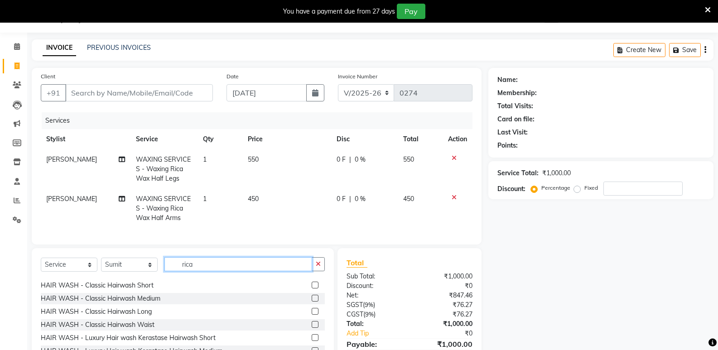
click at [199, 271] on input "rica" at bounding box center [238, 264] width 148 height 14
type input "r"
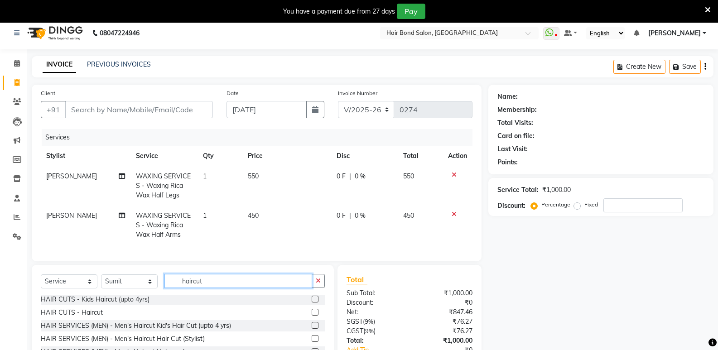
scroll to position [45, 0]
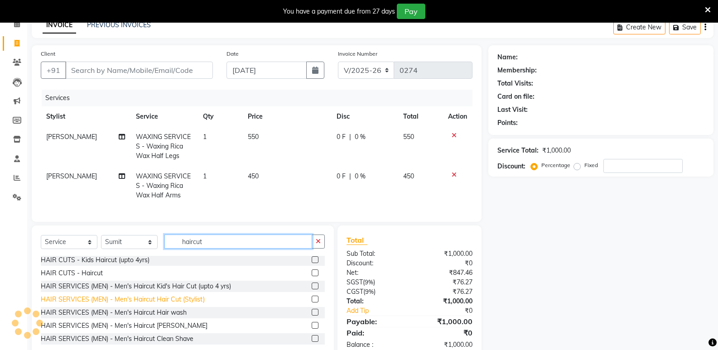
type input "haircut"
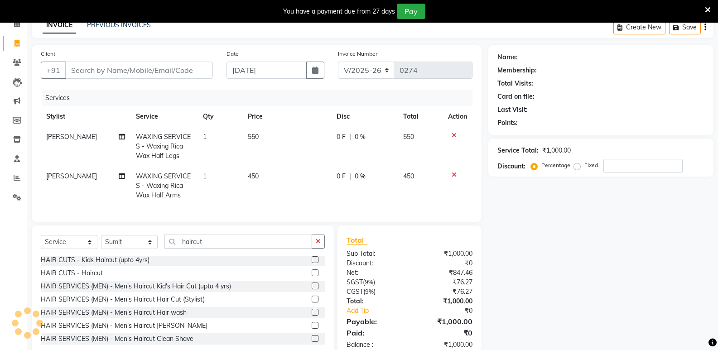
click at [148, 304] on div "HAIR SERVICES (MEN) - Men's Haircut Hair Cut (Stylist)" at bounding box center [123, 300] width 164 height 10
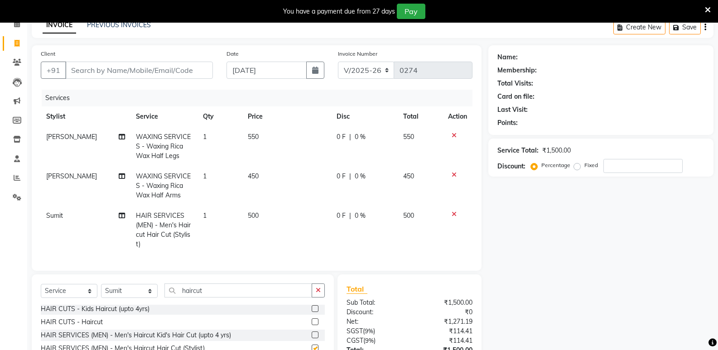
checkbox input "false"
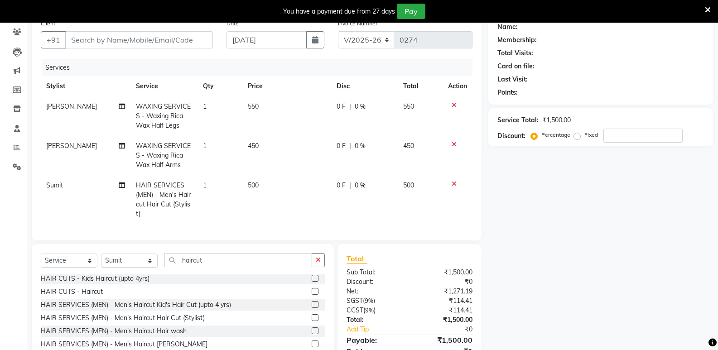
scroll to position [91, 0]
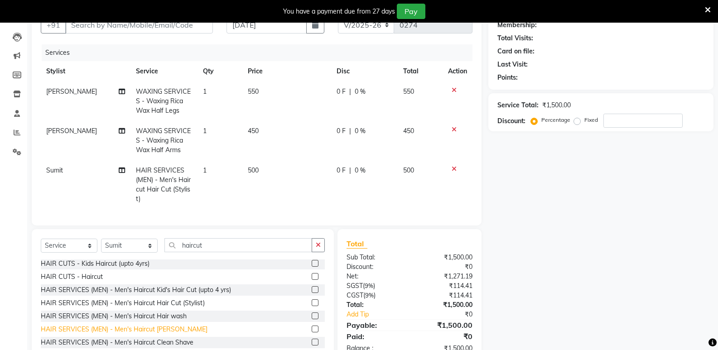
click at [149, 334] on div "HAIR SERVICES (MEN) - Men's Haircut [PERSON_NAME]" at bounding box center [124, 330] width 167 height 10
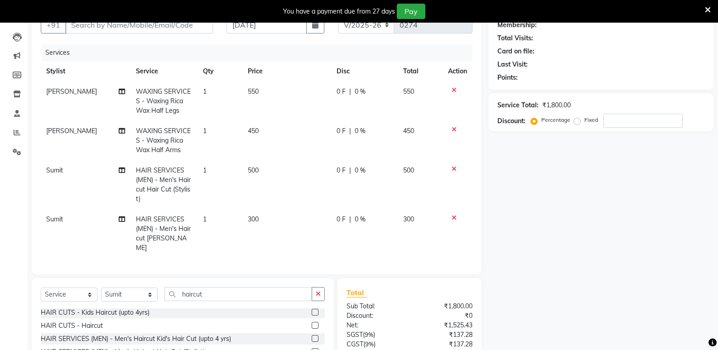
checkbox input "false"
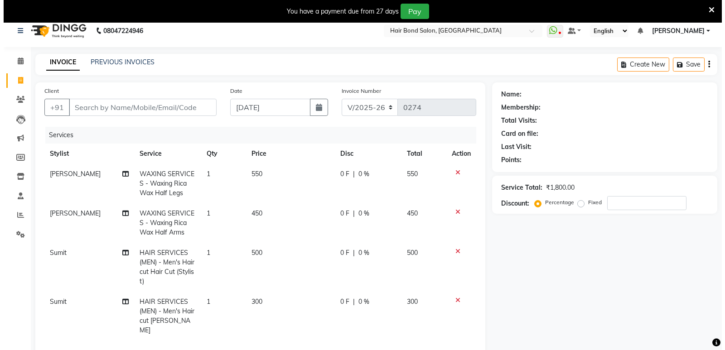
scroll to position [0, 0]
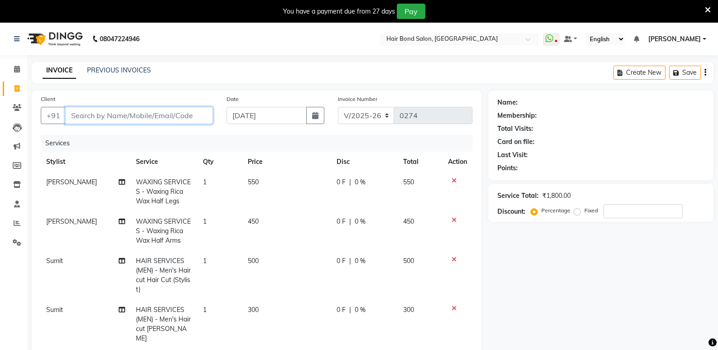
click at [79, 115] on input "Client" at bounding box center [139, 115] width 148 height 17
type input "9"
type input "0"
type input "9004769527"
click at [178, 119] on span "Add Client" at bounding box center [190, 115] width 36 height 9
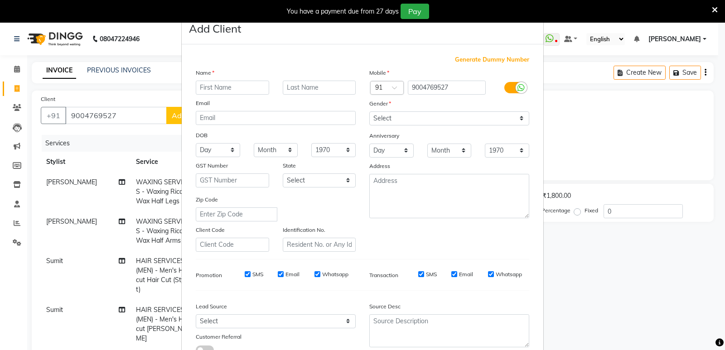
click at [207, 84] on input "text" at bounding box center [232, 88] width 73 height 14
type input "sadaf"
click at [409, 119] on select "Select [DEMOGRAPHIC_DATA] [DEMOGRAPHIC_DATA] Other Prefer Not To Say" at bounding box center [449, 118] width 160 height 14
select select "[DEMOGRAPHIC_DATA]"
click at [369, 111] on select "Select [DEMOGRAPHIC_DATA] [DEMOGRAPHIC_DATA] Other Prefer Not To Say" at bounding box center [449, 118] width 160 height 14
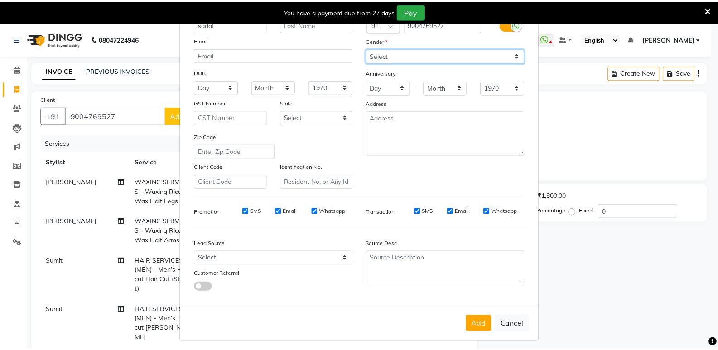
scroll to position [68, 0]
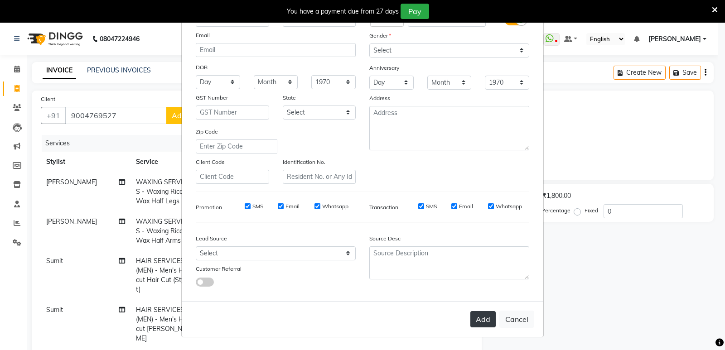
click at [487, 313] on button "Add" at bounding box center [482, 319] width 25 height 16
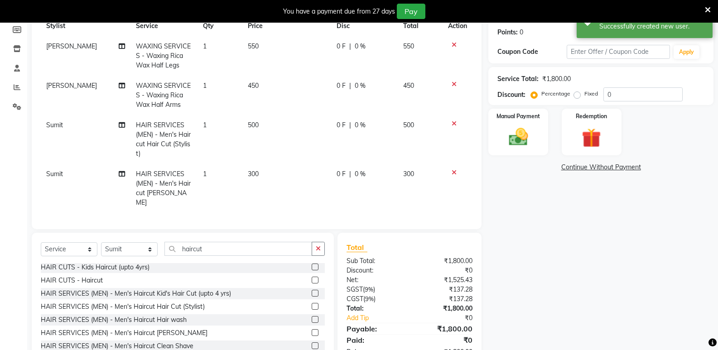
scroll to position [163, 0]
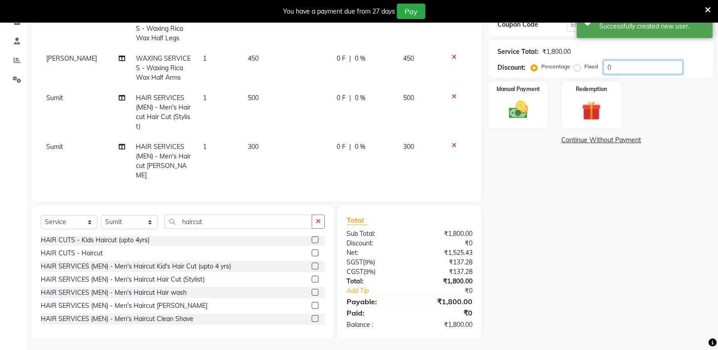
click at [604, 66] on input "0" at bounding box center [642, 67] width 79 height 14
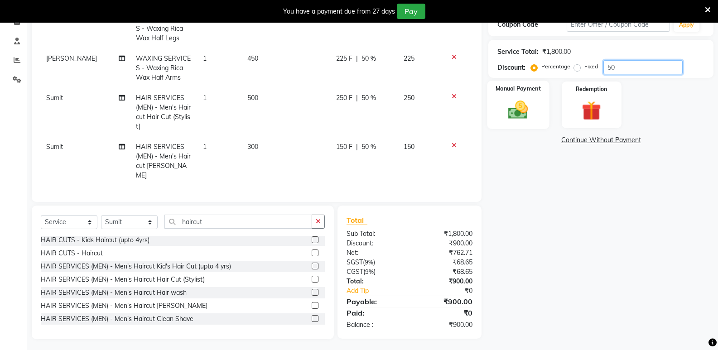
type input "50"
click at [544, 120] on div "Manual Payment" at bounding box center [518, 105] width 62 height 48
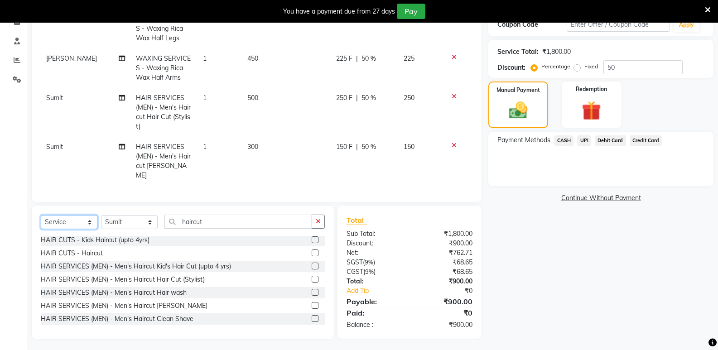
click at [53, 217] on select "Select Service Product Membership Package Voucher Prepaid Gift Card" at bounding box center [69, 222] width 57 height 14
click at [41, 215] on select "Select Service Product Membership Package Voucher Prepaid Gift Card" at bounding box center [69, 222] width 57 height 14
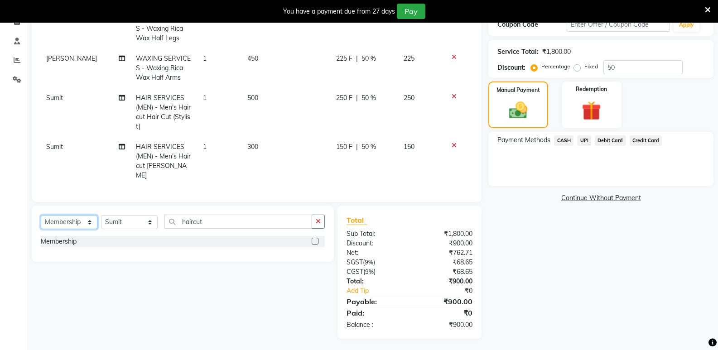
scroll to position [0, 0]
click at [316, 241] on label at bounding box center [315, 241] width 7 height 7
click at [316, 241] on input "checkbox" at bounding box center [315, 242] width 6 height 6
select select "select"
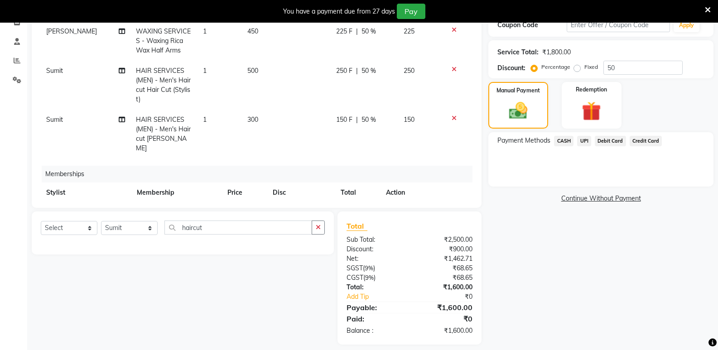
scroll to position [57, 0]
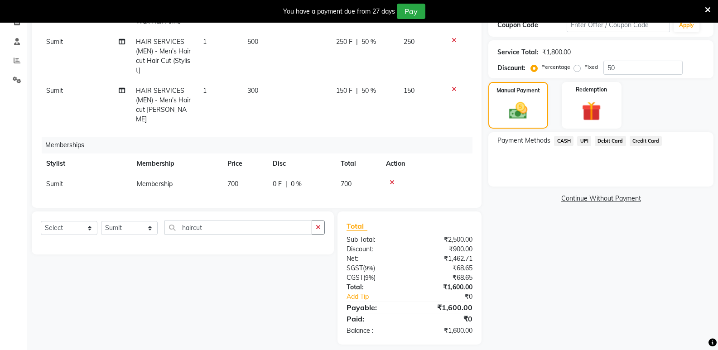
click at [240, 178] on td "700" at bounding box center [244, 184] width 45 height 20
select select "88186"
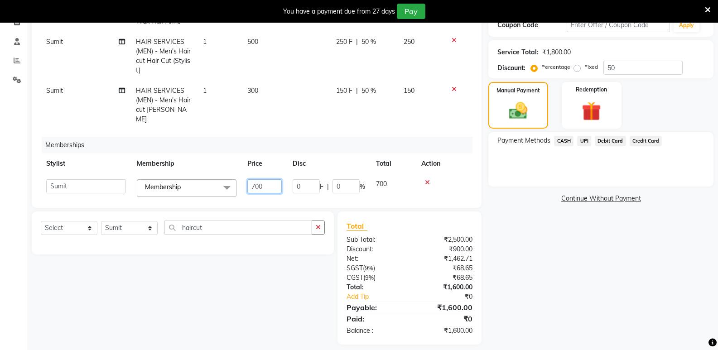
click at [265, 179] on input "700" at bounding box center [264, 186] width 34 height 14
type input "7"
type input "0"
click at [554, 273] on div "Name: Sadaf Membership: No Active Membership Total Visits: Card on file: 0 Last…" at bounding box center [604, 136] width 232 height 417
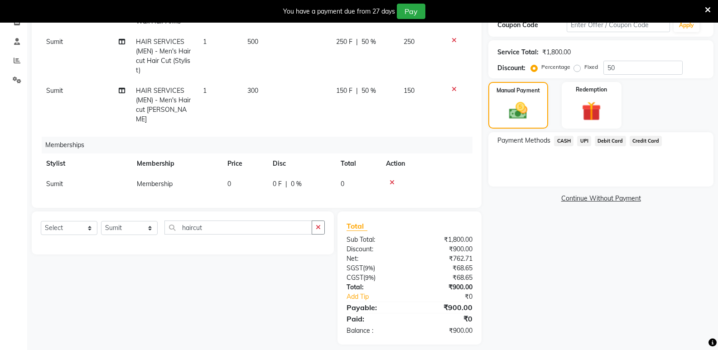
click at [588, 140] on span "UPI" at bounding box center [584, 141] width 14 height 10
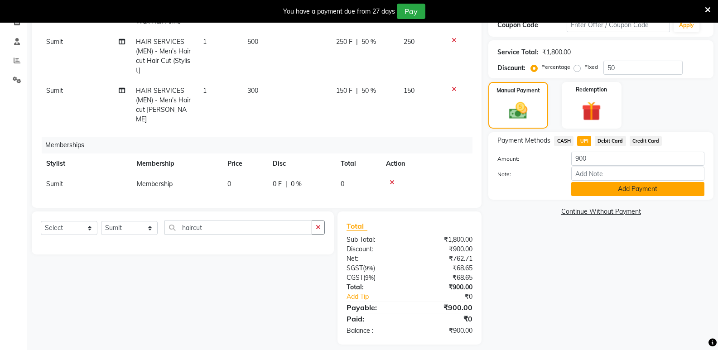
click at [587, 189] on button "Add Payment" at bounding box center [637, 189] width 133 height 14
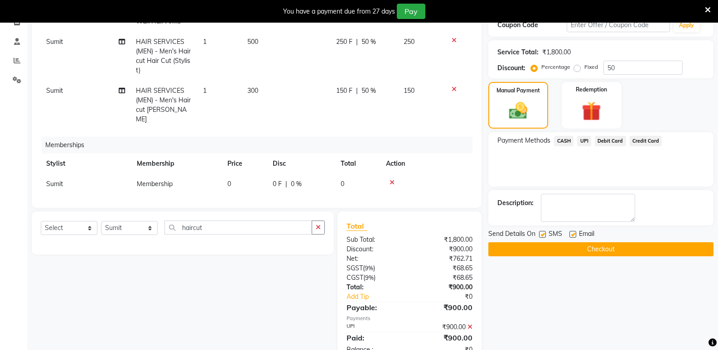
click at [571, 253] on button "Checkout" at bounding box center [600, 249] width 225 height 14
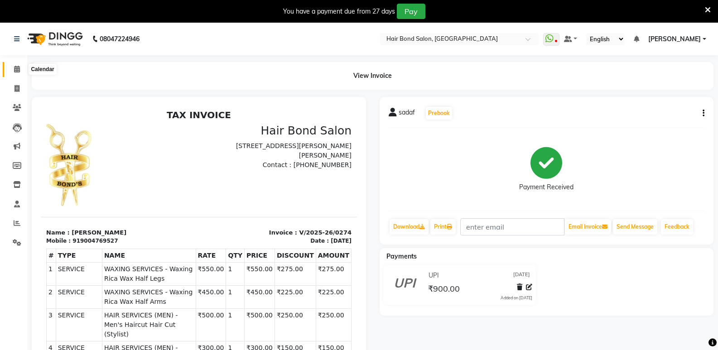
click at [19, 68] on icon at bounding box center [17, 69] width 6 height 7
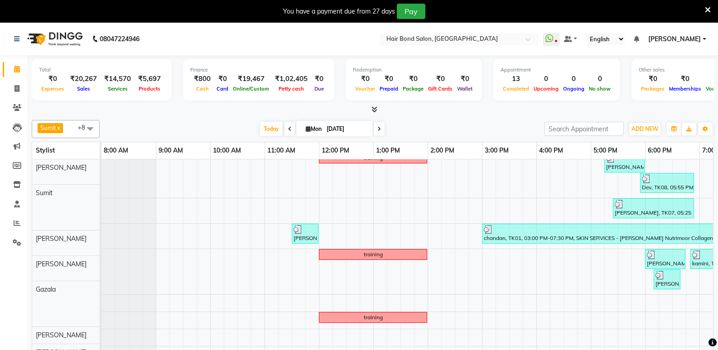
scroll to position [39, 0]
